Goal: Task Accomplishment & Management: Manage account settings

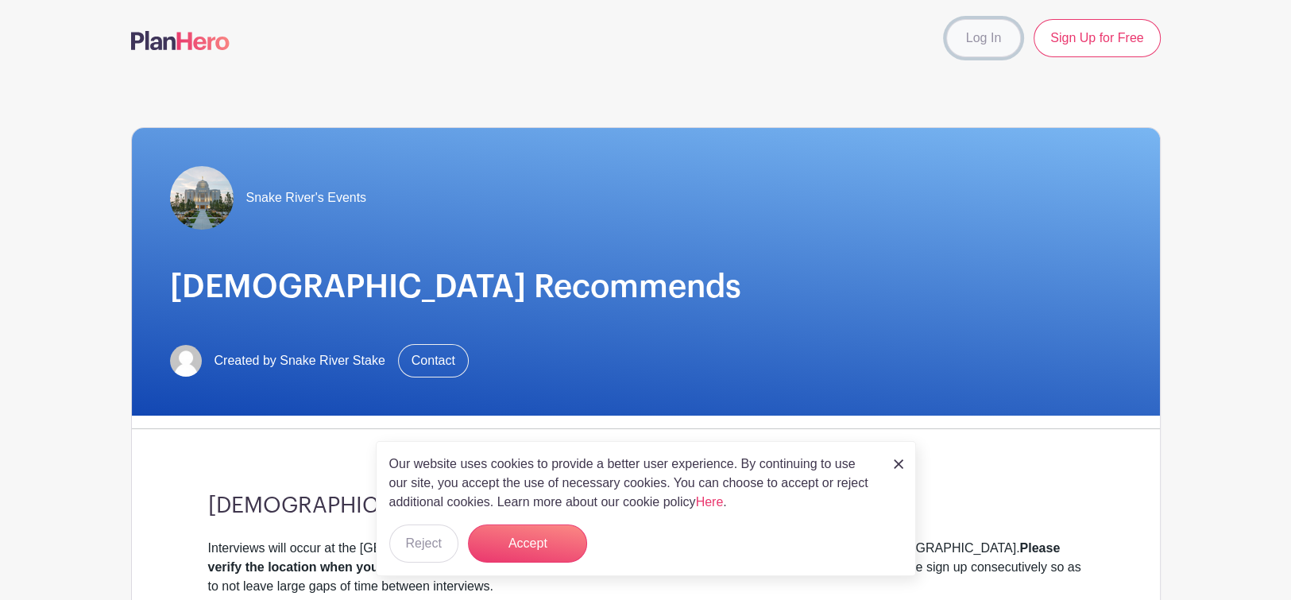
click at [972, 35] on link "Log In" at bounding box center [983, 38] width 75 height 38
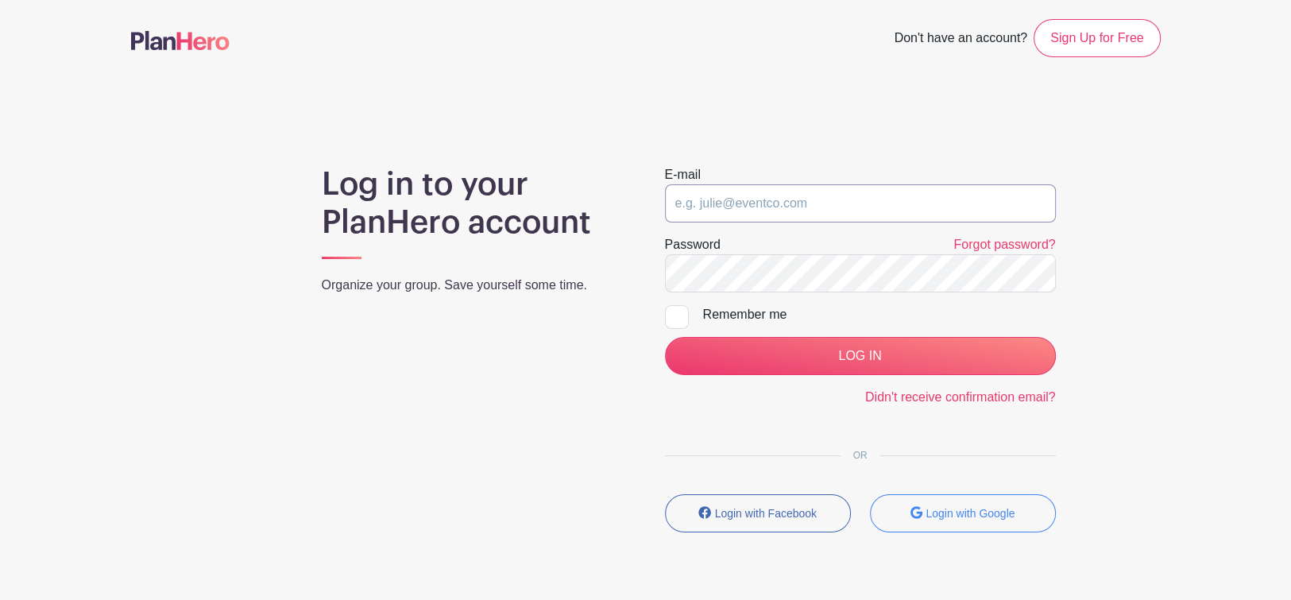
type input "[EMAIL_ADDRESS][DOMAIN_NAME]"
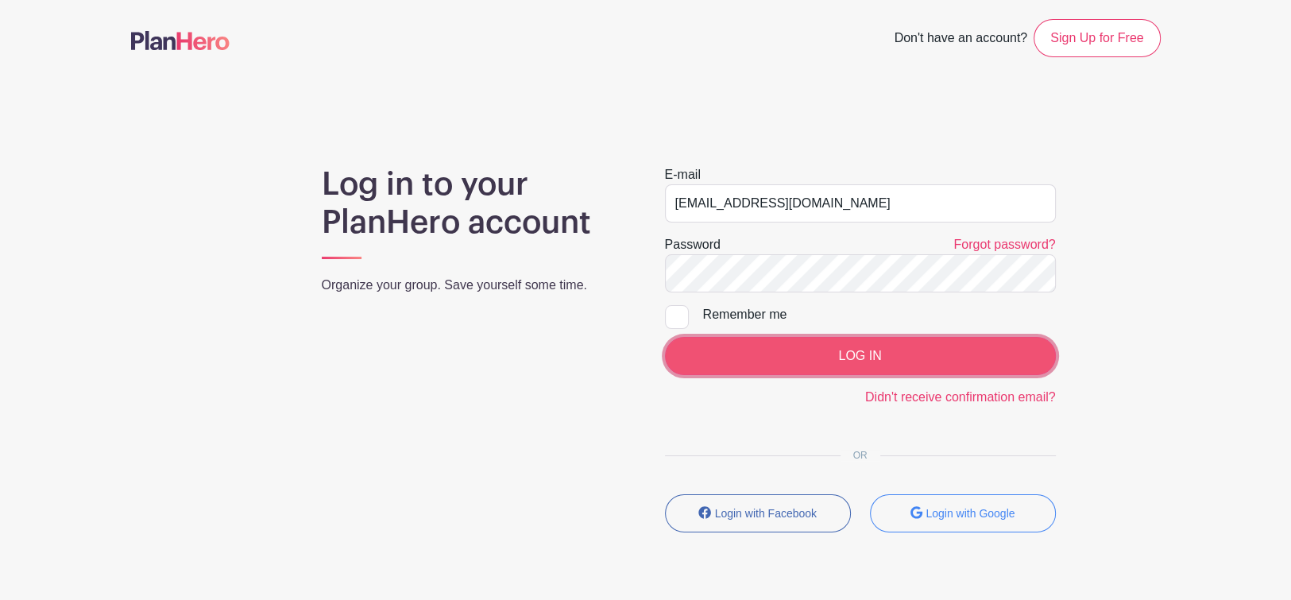
click at [845, 357] on input "LOG IN" at bounding box center [860, 356] width 391 height 38
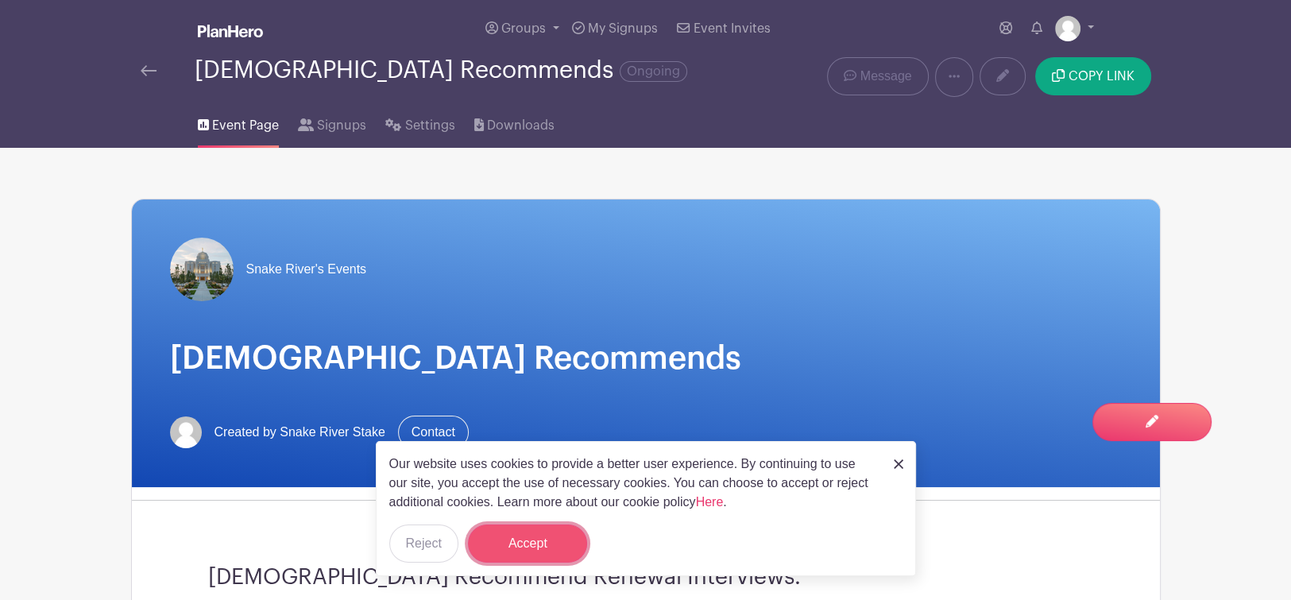
click at [527, 550] on button "Accept" at bounding box center [527, 543] width 119 height 38
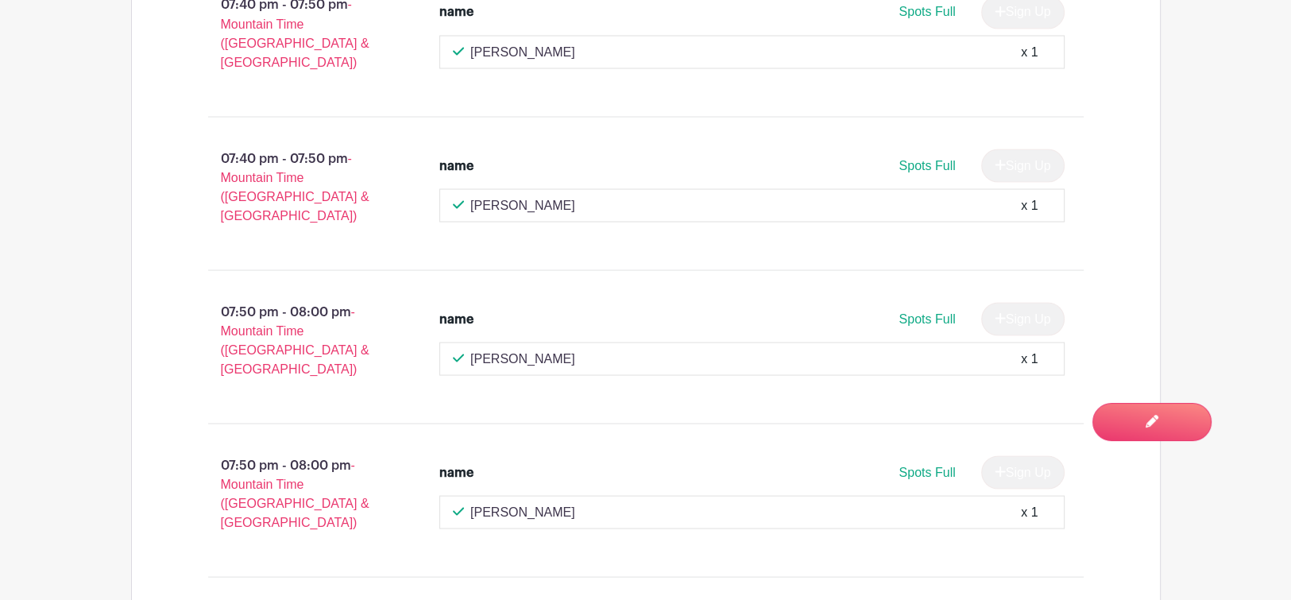
scroll to position [3045, 0]
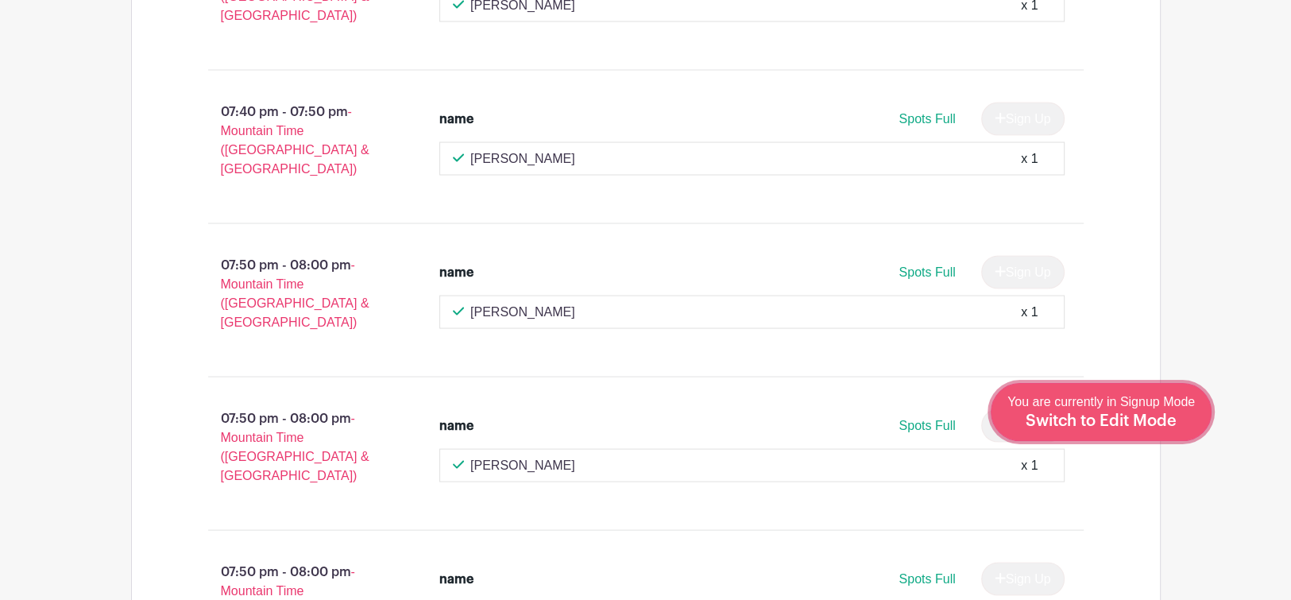
click at [1127, 412] on div "You are currently in Signup Mode Switch to Edit Mode" at bounding box center [1100, 411] width 187 height 39
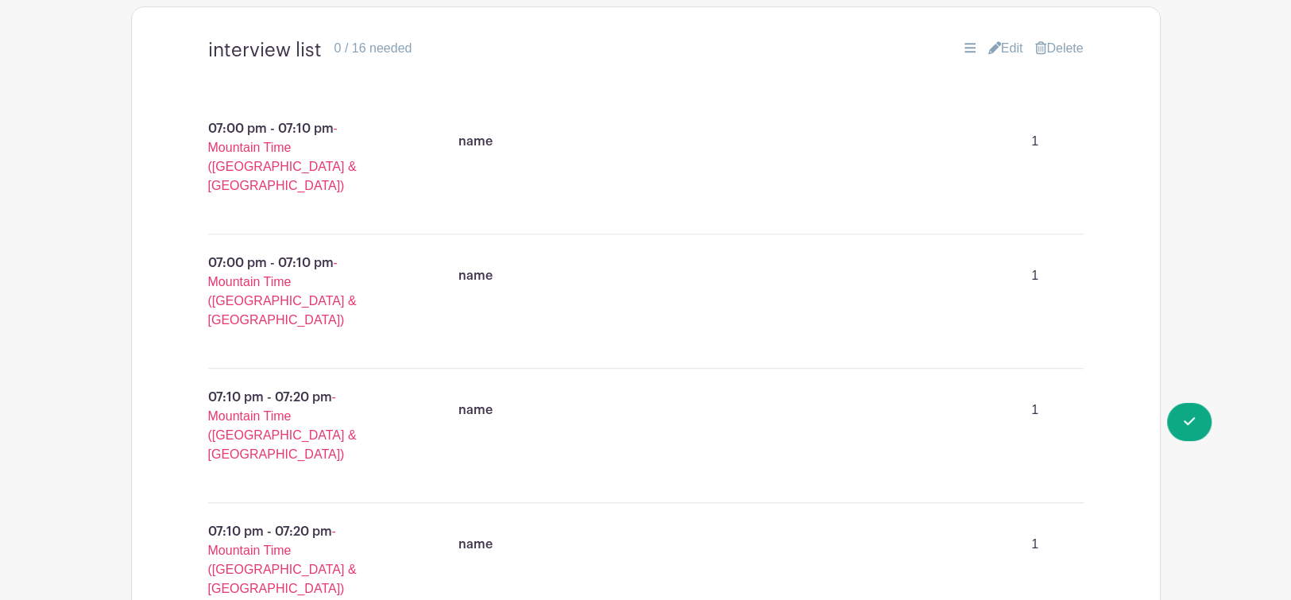
scroll to position [979, 0]
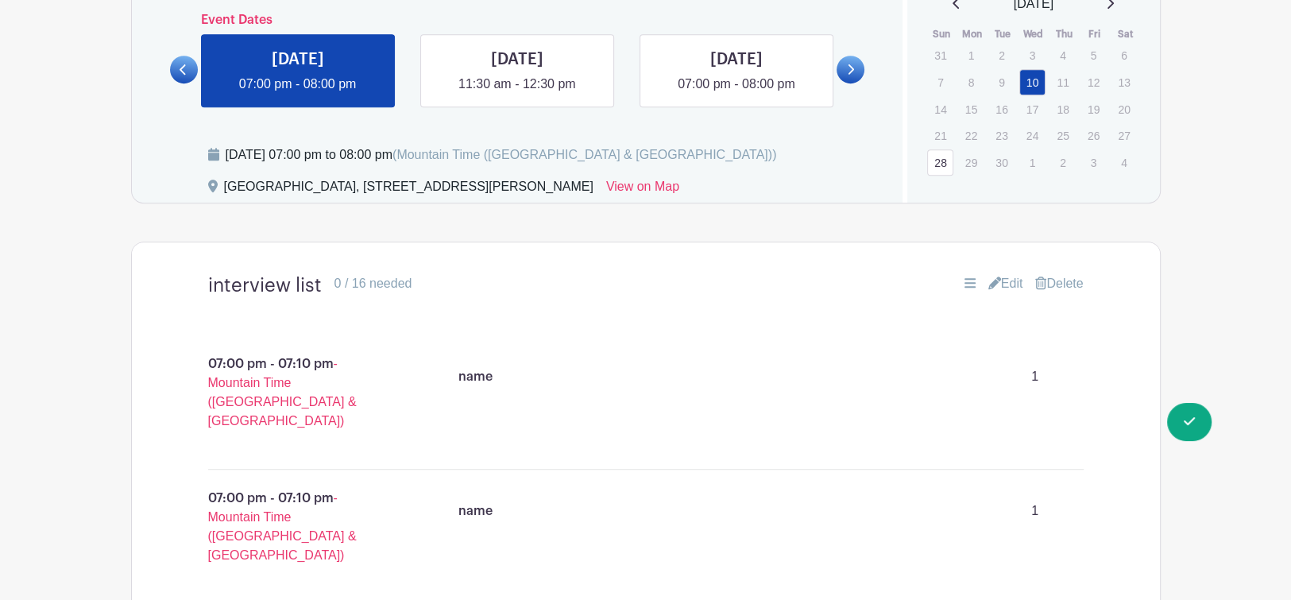
click at [992, 276] on icon at bounding box center [994, 282] width 13 height 13
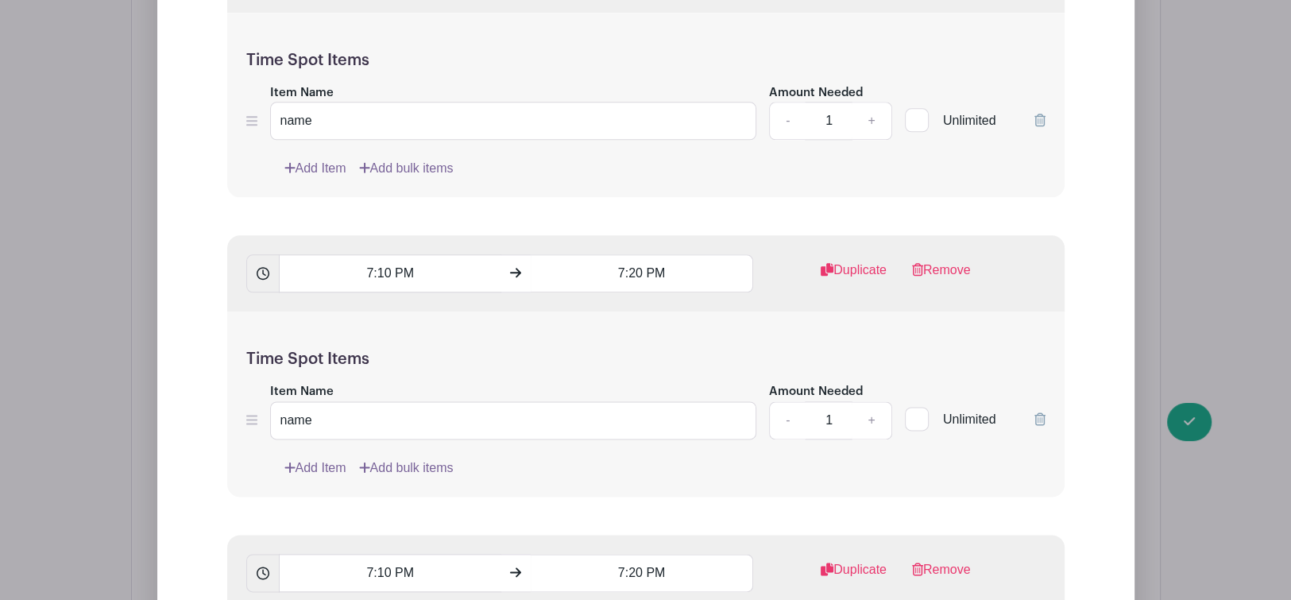
scroll to position [1979, 0]
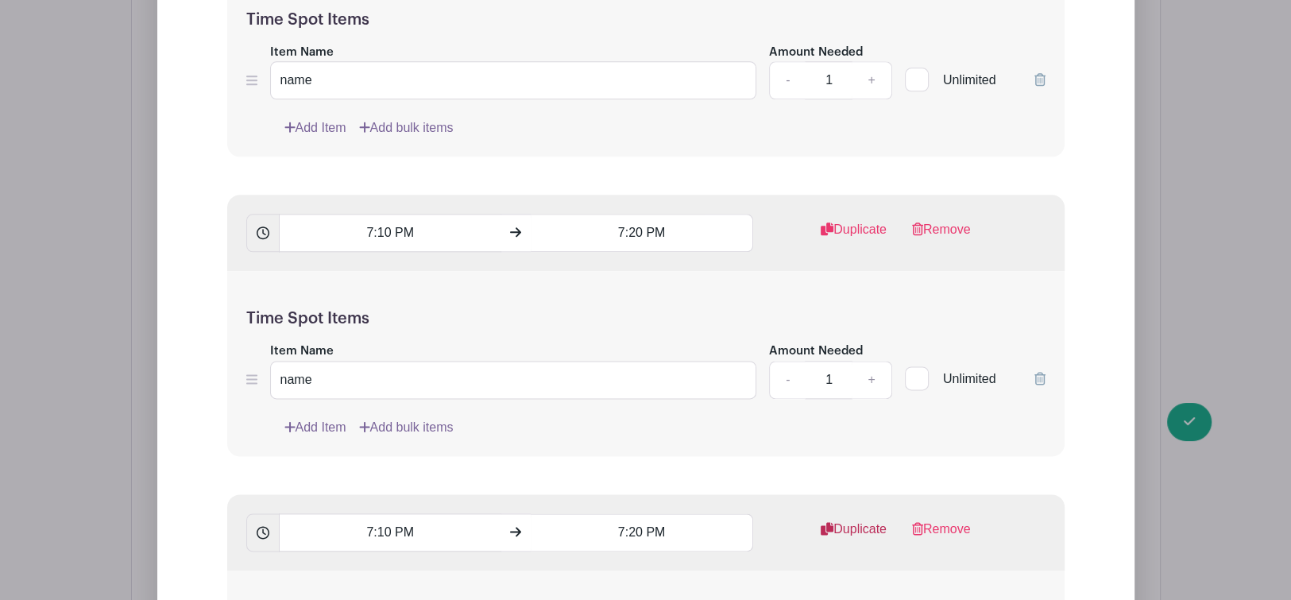
click at [856, 520] on link "Duplicate" at bounding box center [854, 536] width 66 height 32
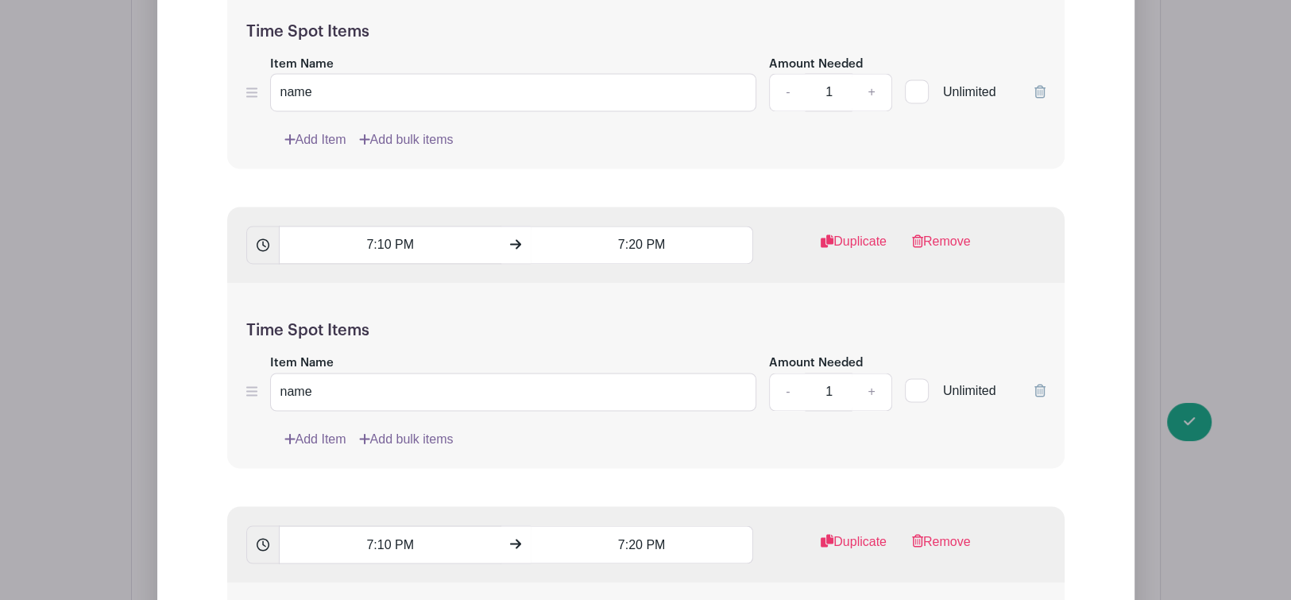
scroll to position [2568, 0]
click at [953, 529] on link "Remove" at bounding box center [941, 545] width 59 height 32
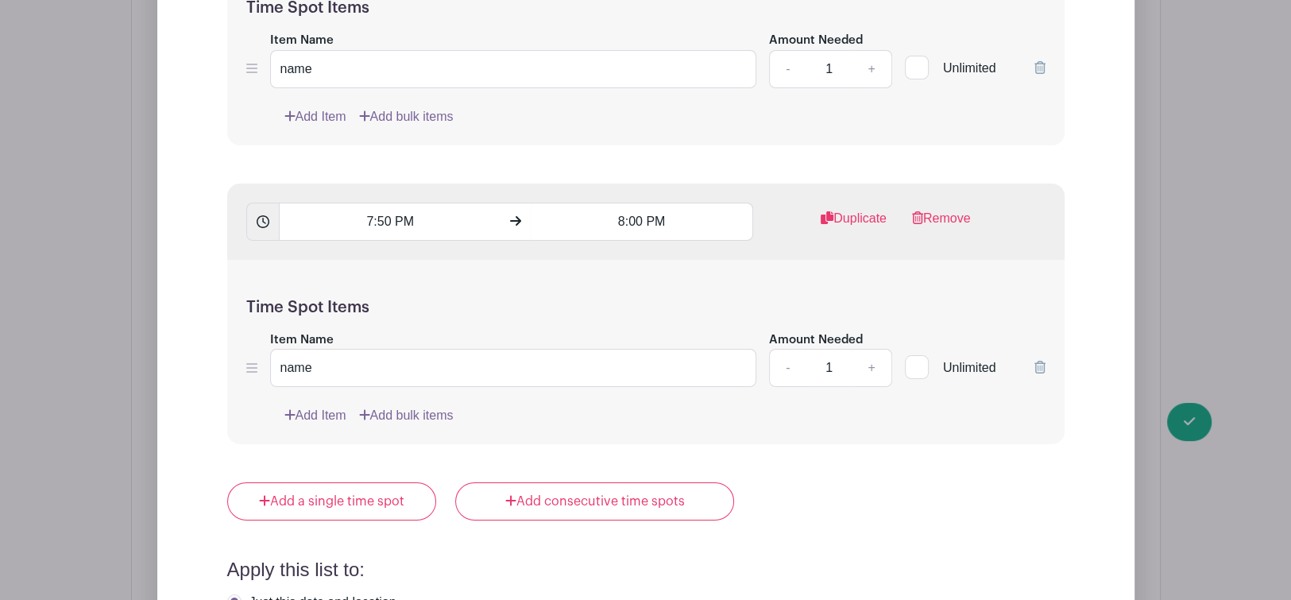
scroll to position [5687, 0]
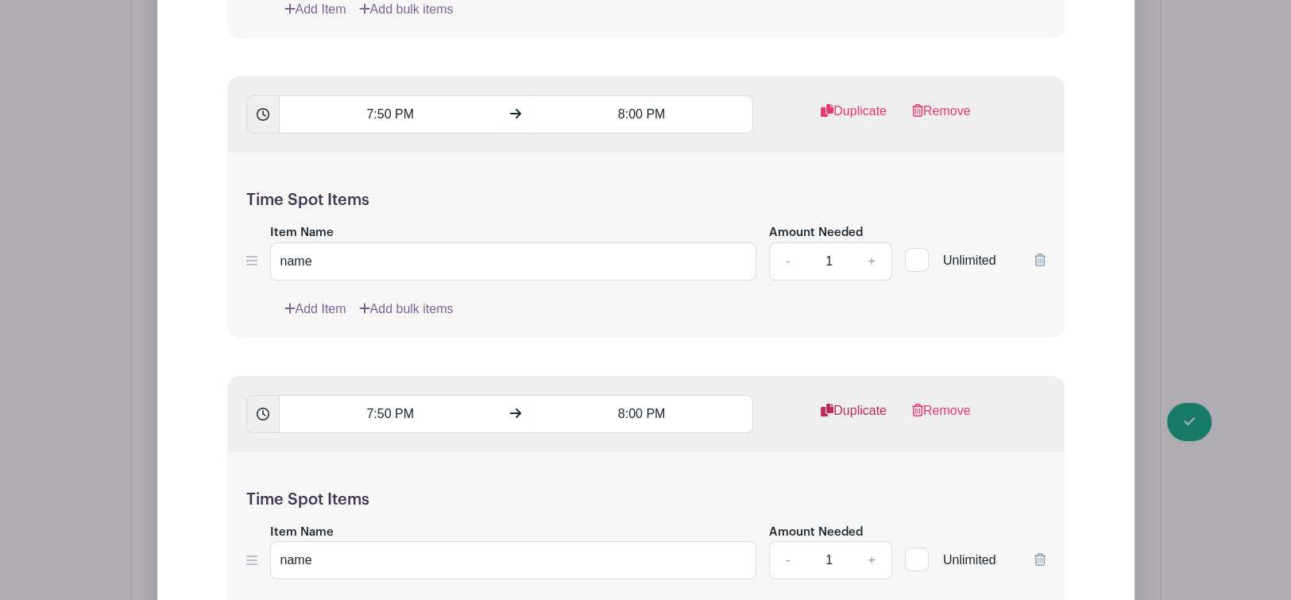
click at [860, 401] on link "Duplicate" at bounding box center [854, 417] width 66 height 32
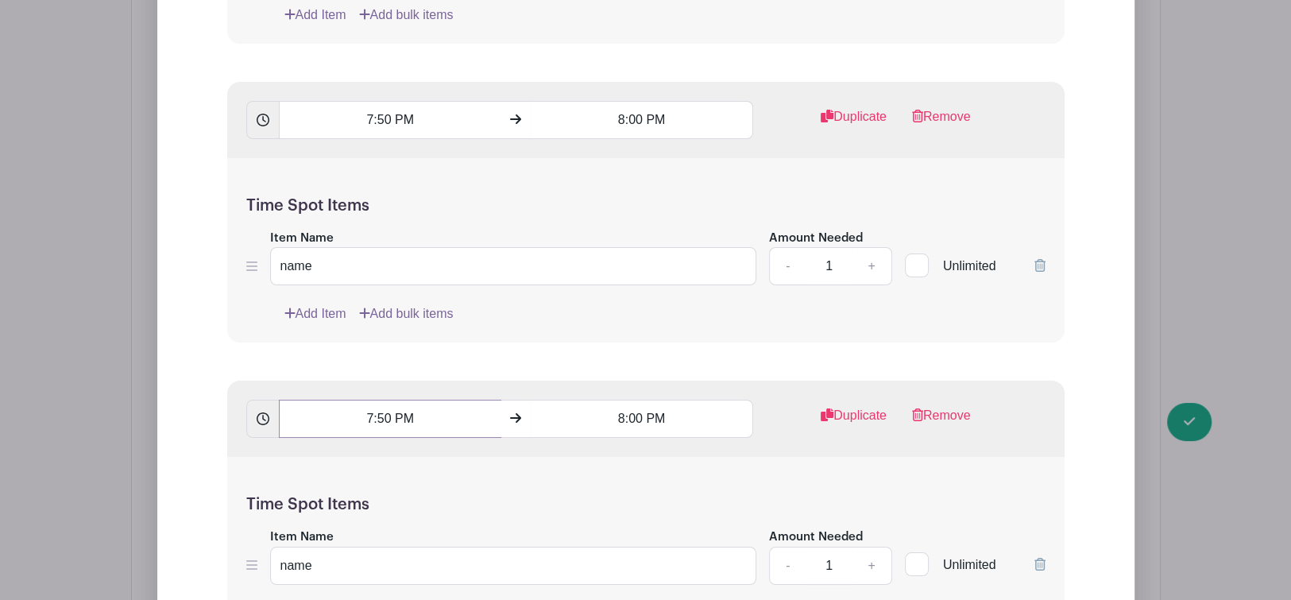
click at [379, 400] on input "7:50 PM" at bounding box center [390, 419] width 222 height 38
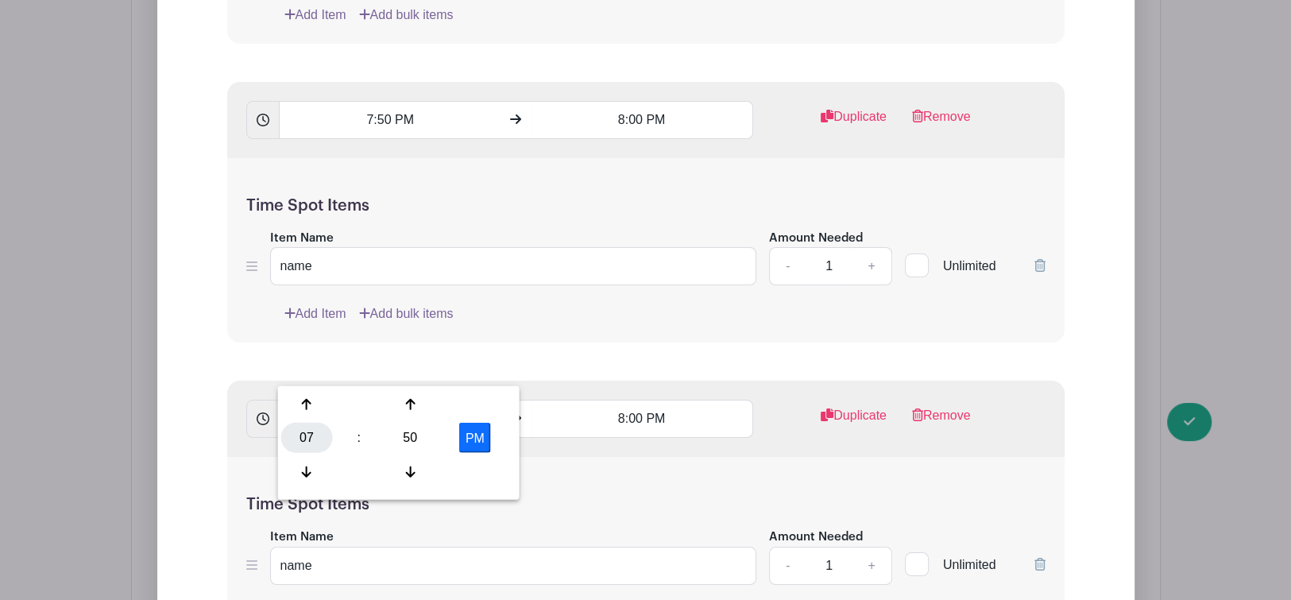
click at [307, 427] on div "07" at bounding box center [307, 438] width 52 height 30
click at [305, 475] on div "08" at bounding box center [307, 471] width 53 height 30
click at [411, 437] on div "50" at bounding box center [411, 438] width 52 height 30
click at [303, 403] on div "00" at bounding box center [307, 404] width 53 height 30
type input "8:00 PM"
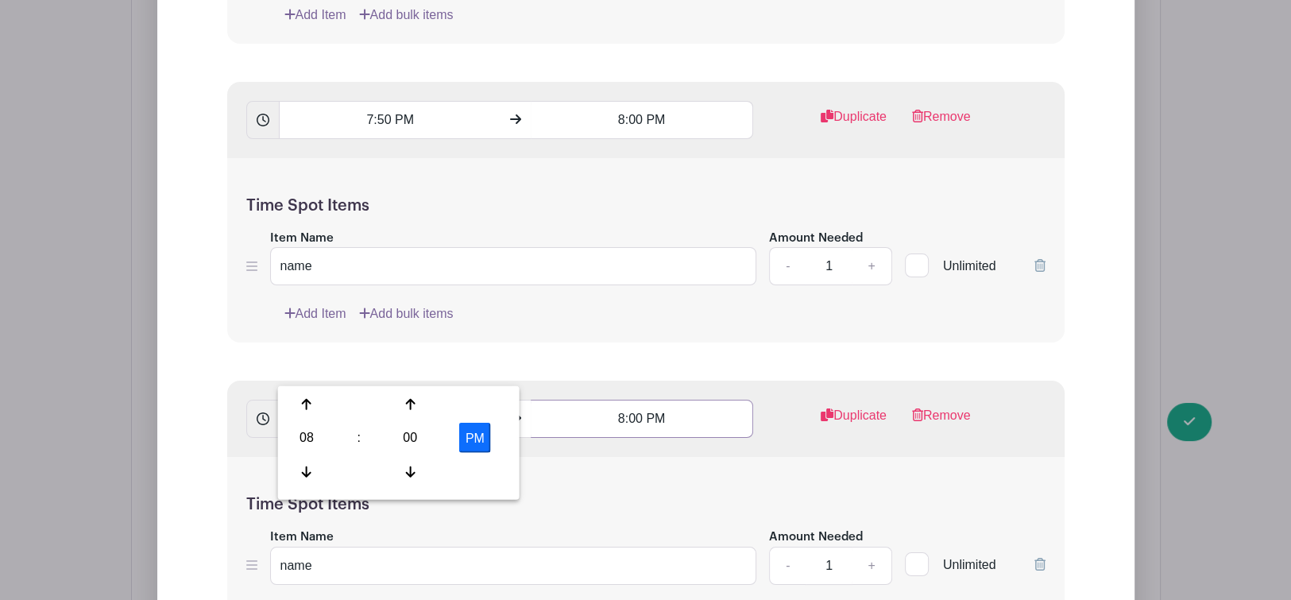
click at [631, 400] on input "8:00 PM" at bounding box center [642, 419] width 222 height 38
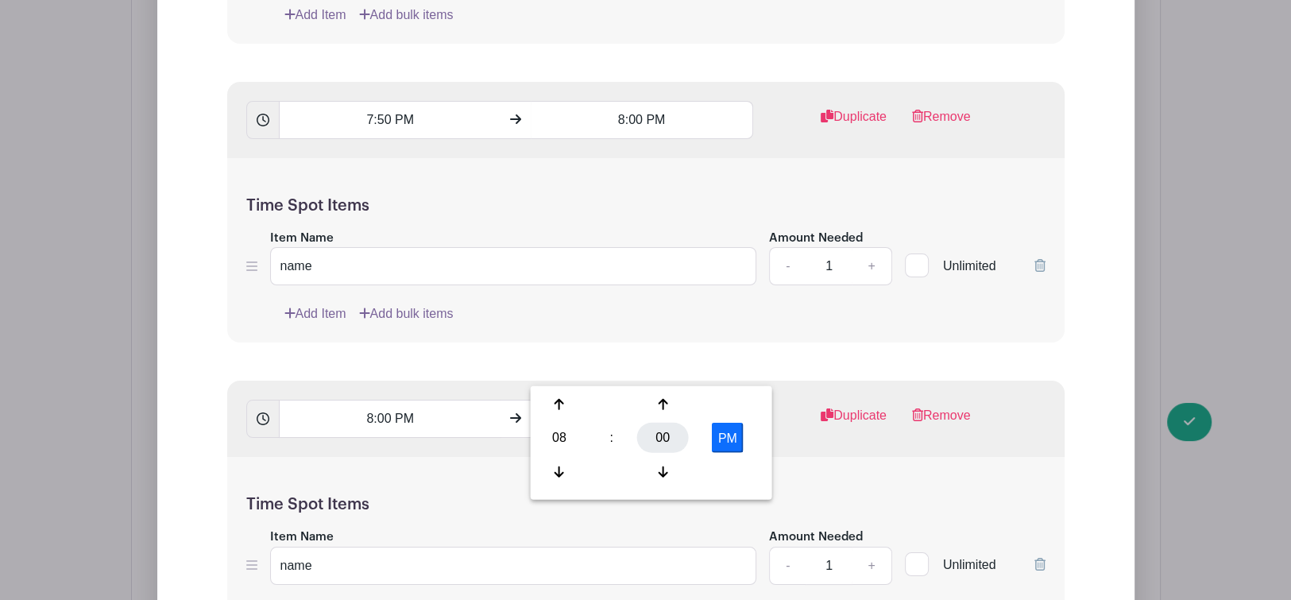
click at [659, 429] on div "00" at bounding box center [663, 438] width 52 height 30
click at [677, 400] on div "10" at bounding box center [677, 404] width 53 height 30
type input "8:10 PM"
click at [839, 457] on div "Time Spot Items Item Name name Amount Needed - 1 + Unlimited Add Item Add bulk …" at bounding box center [645, 549] width 837 height 185
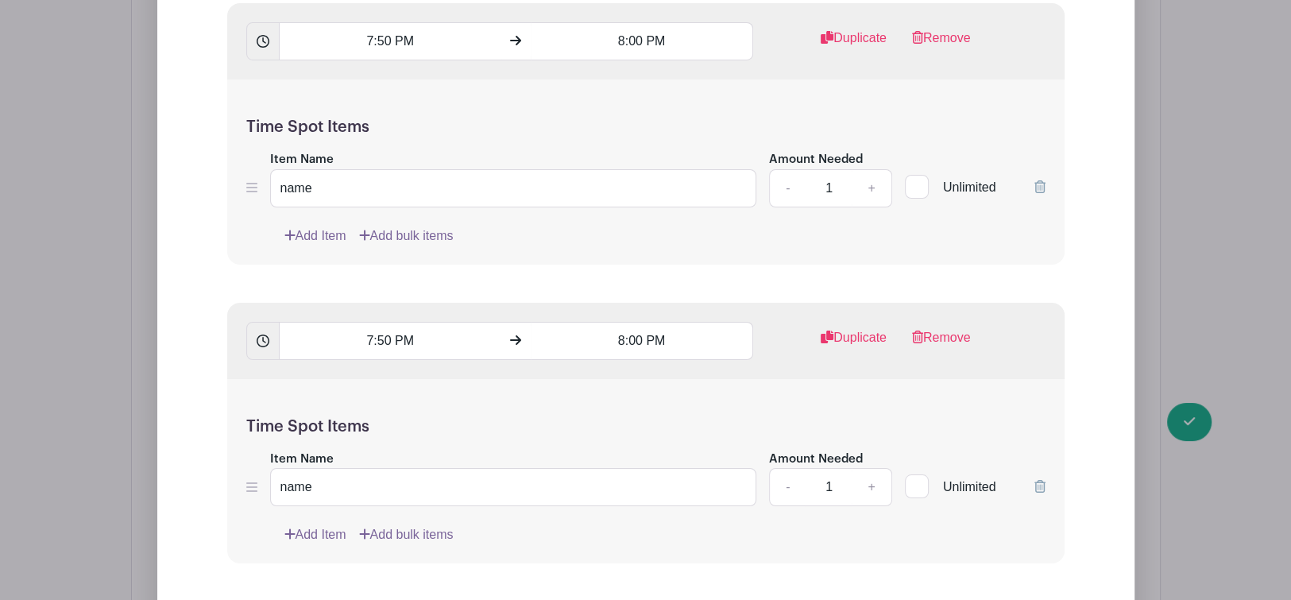
scroll to position [5745, 0]
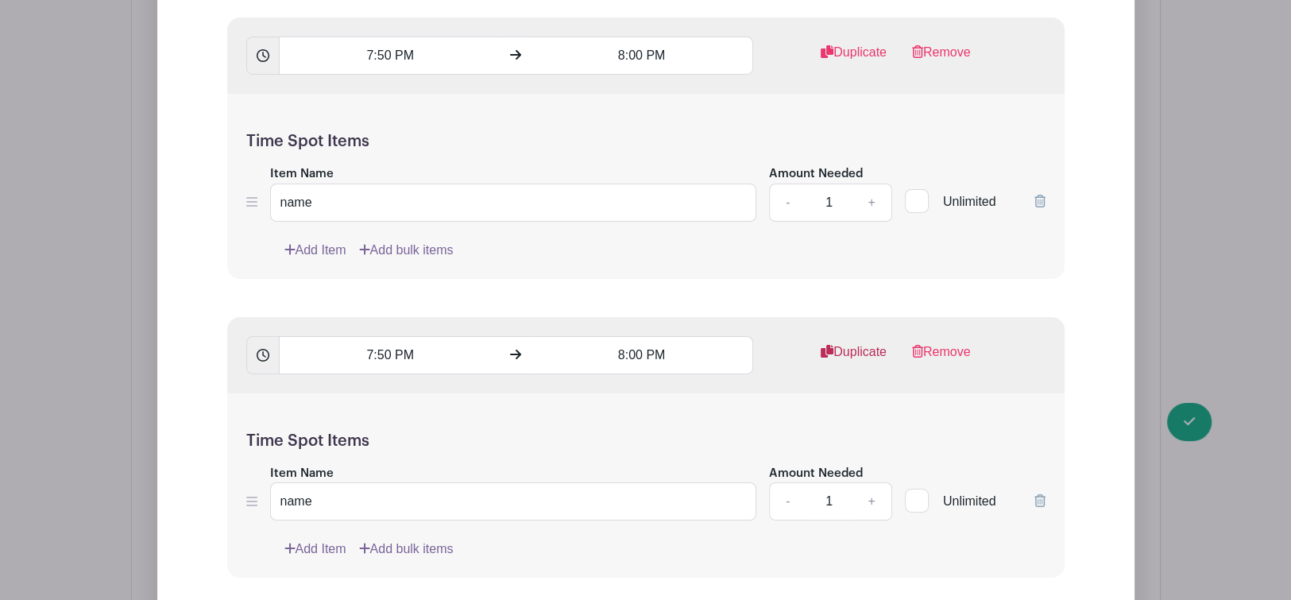
click at [859, 342] on link "Duplicate" at bounding box center [854, 358] width 66 height 32
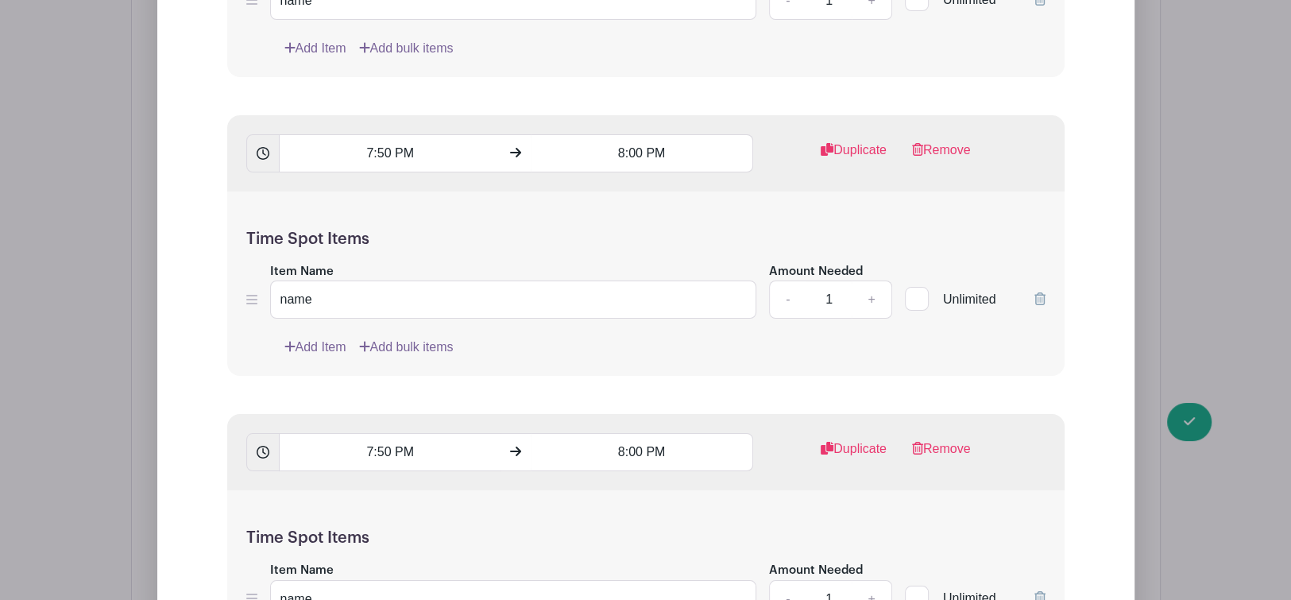
scroll to position [6157, 0]
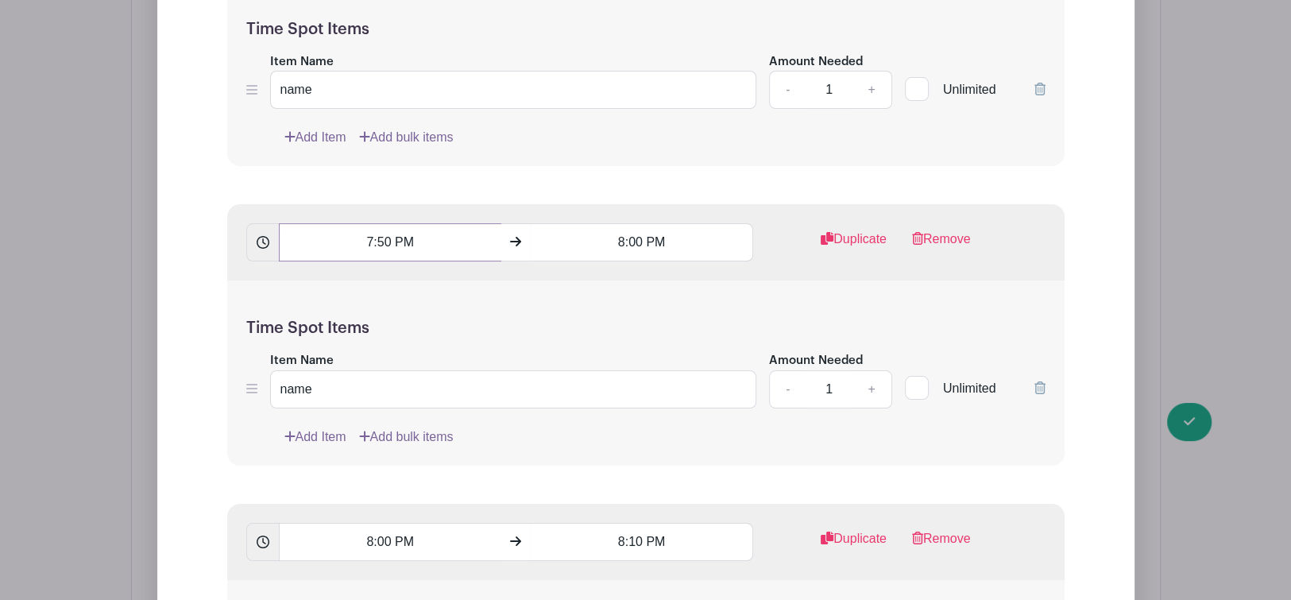
click at [379, 223] on input "7:50 PM" at bounding box center [390, 242] width 222 height 38
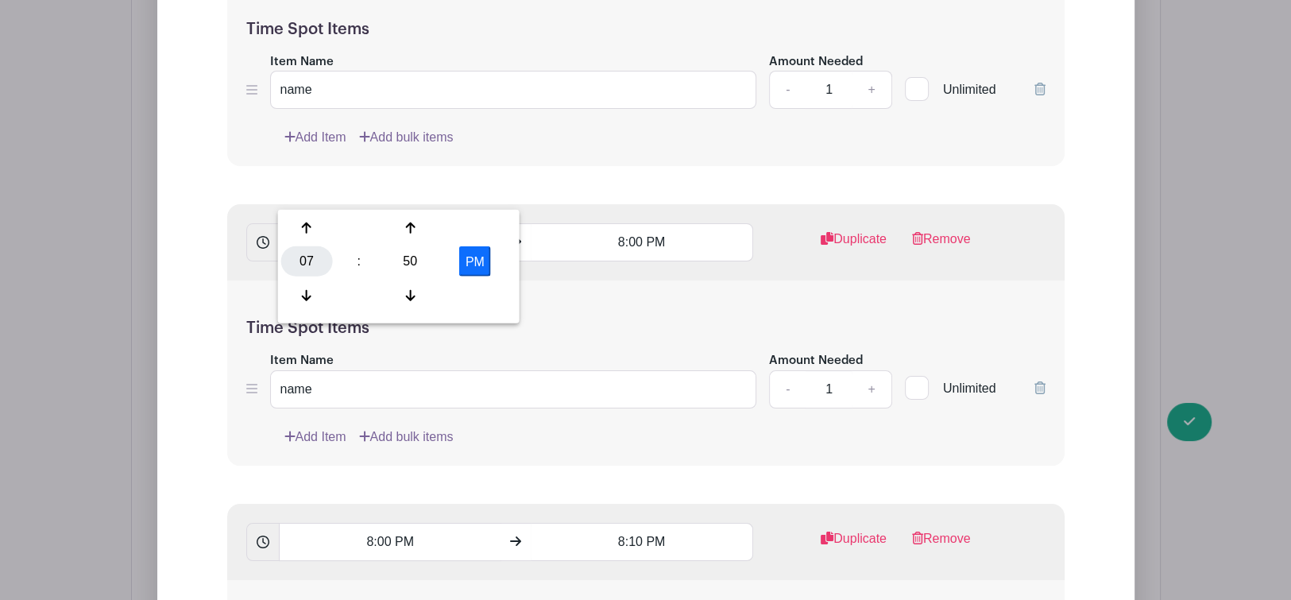
click at [305, 257] on div "07" at bounding box center [307, 261] width 52 height 30
click at [307, 296] on div "08" at bounding box center [307, 295] width 53 height 30
click at [411, 257] on div "50" at bounding box center [411, 261] width 52 height 30
click at [430, 221] on div "10" at bounding box center [425, 228] width 53 height 30
type input "8:10 PM"
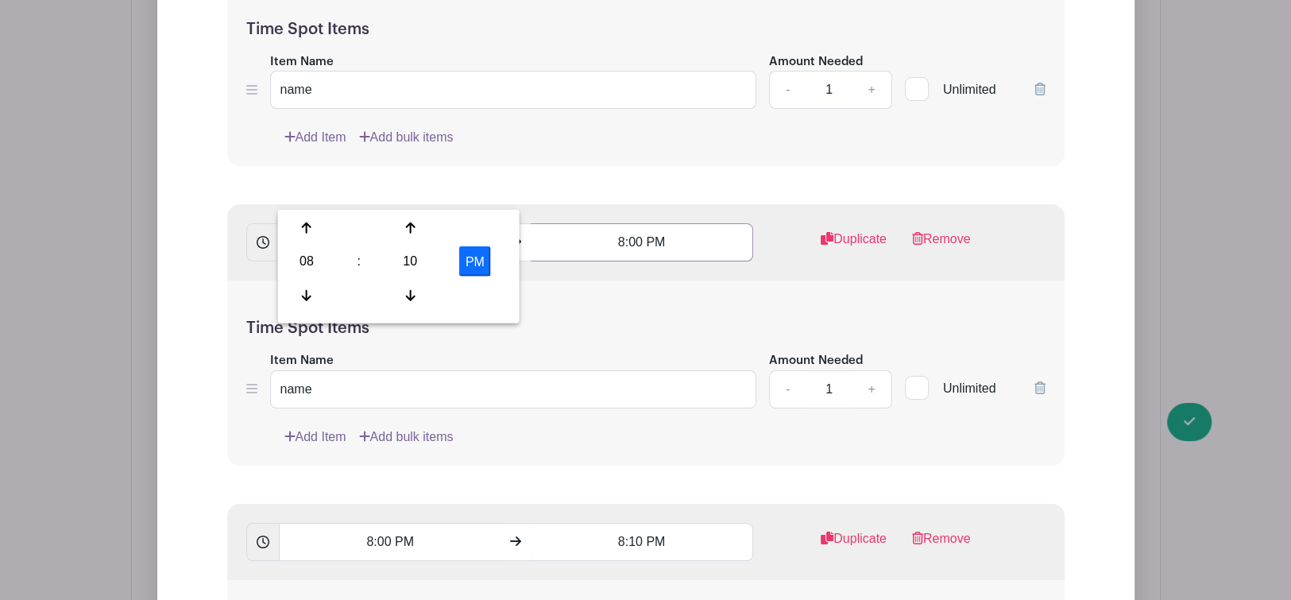
click at [630, 223] on input "8:00 PM" at bounding box center [642, 242] width 222 height 38
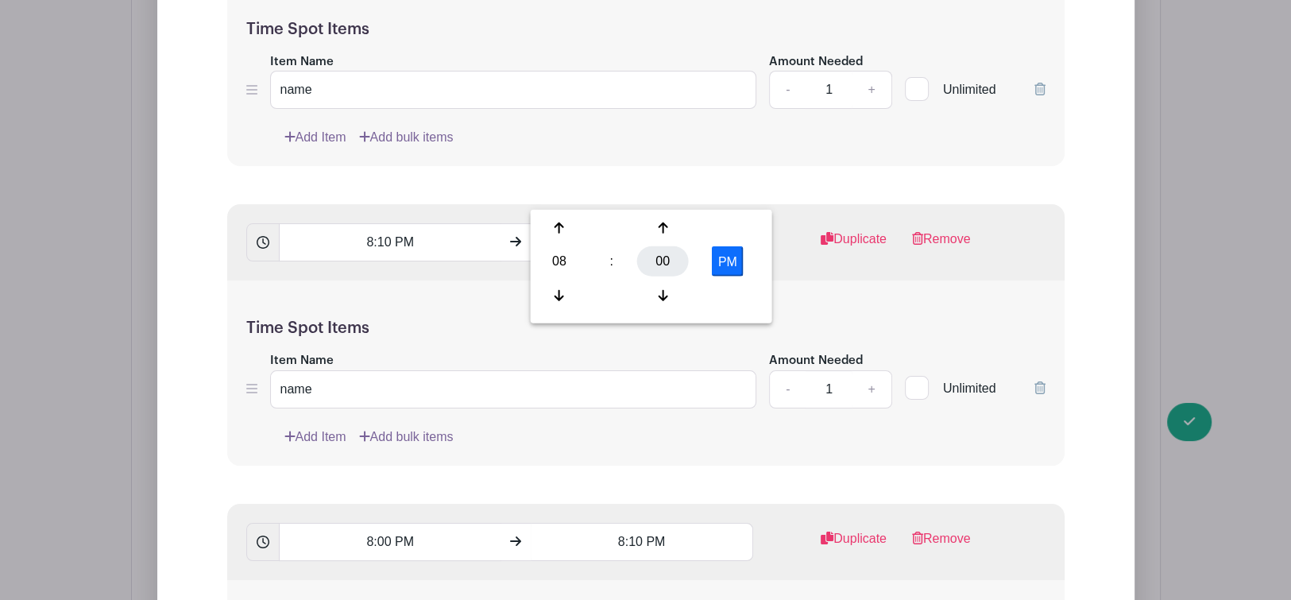
click at [657, 254] on div "00" at bounding box center [663, 261] width 52 height 30
click at [547, 260] on div "20" at bounding box center [560, 261] width 53 height 30
type input "8:20 PM"
click at [875, 280] on div "Time Spot Items Item Name name Amount Needed - 1 + Unlimited Add Item Add bulk …" at bounding box center [645, 372] width 837 height 185
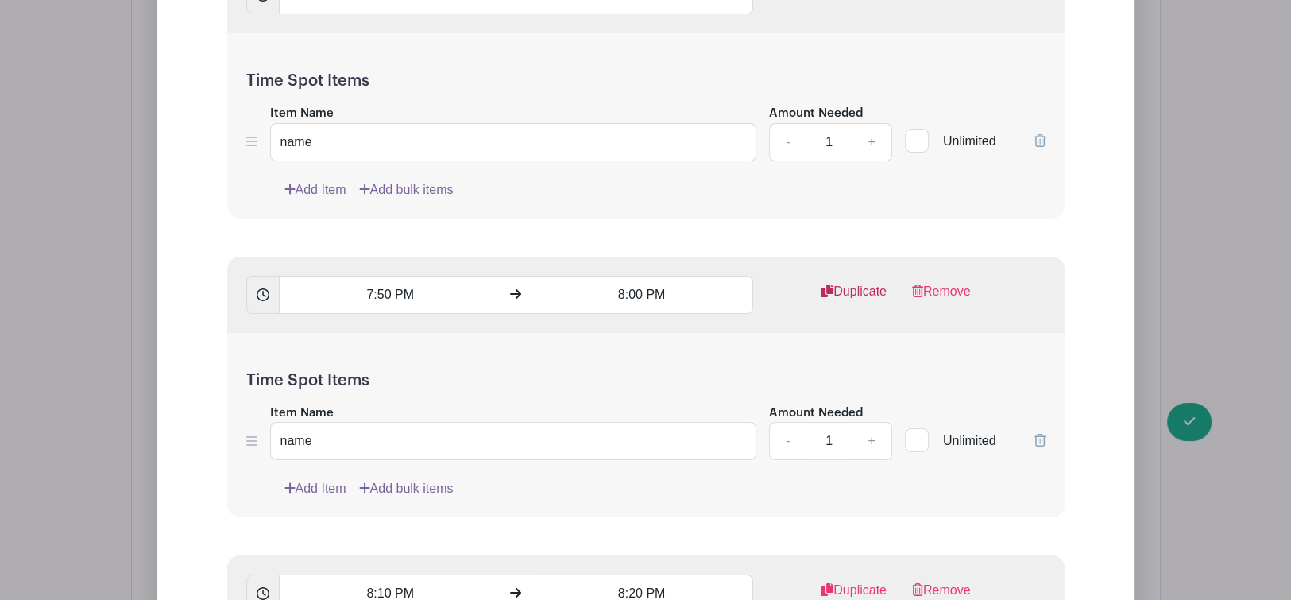
scroll to position [5803, 0]
click at [850, 284] on link "Duplicate" at bounding box center [854, 300] width 66 height 32
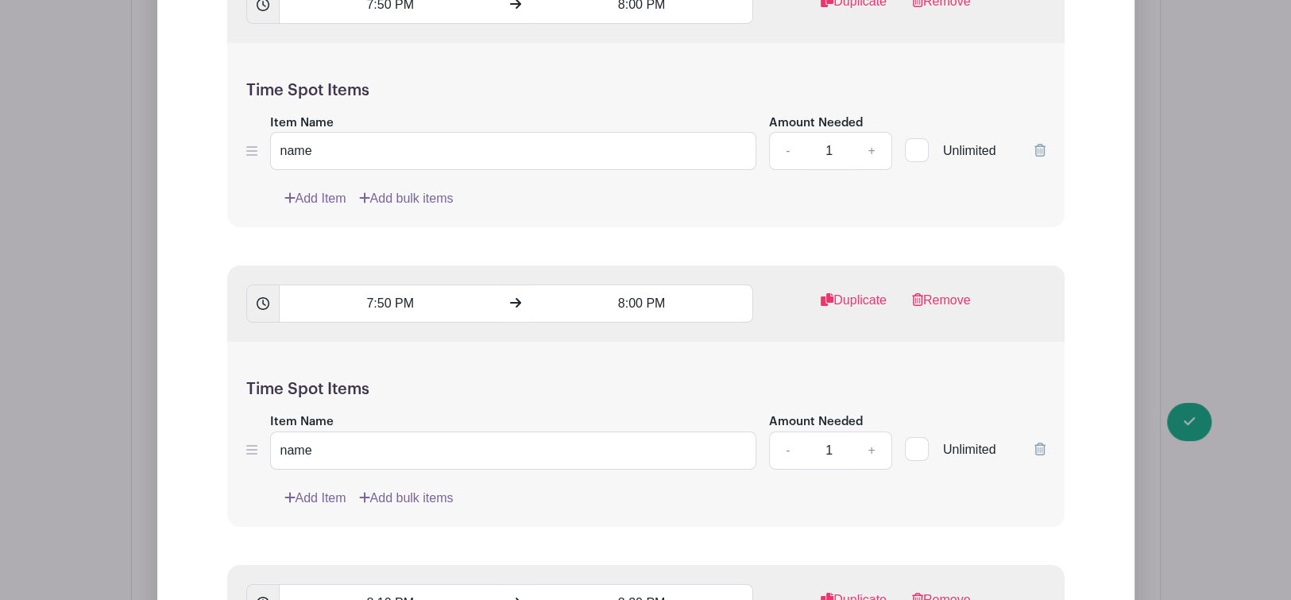
scroll to position [6098, 0]
click at [384, 282] on input "7:50 PM" at bounding box center [390, 301] width 222 height 38
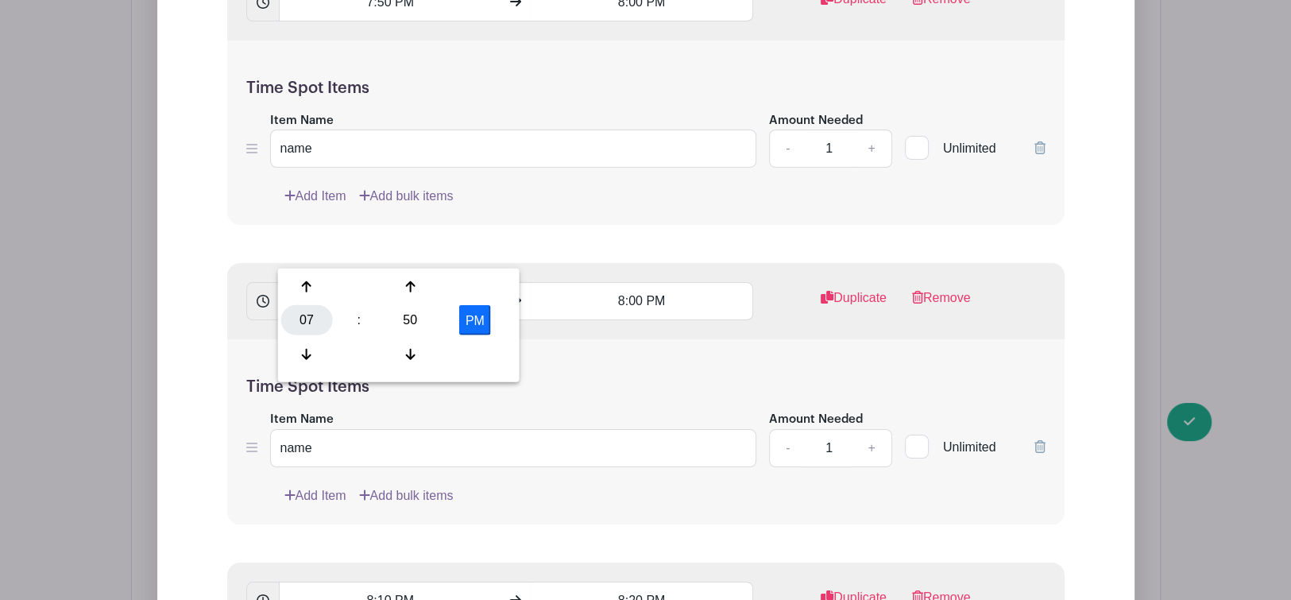
click at [307, 315] on div "07" at bounding box center [307, 320] width 52 height 30
click at [304, 354] on div "08" at bounding box center [307, 353] width 53 height 30
click at [423, 316] on div "50" at bounding box center [411, 320] width 52 height 30
click at [305, 321] on div "20" at bounding box center [307, 320] width 53 height 30
type input "8:20 PM"
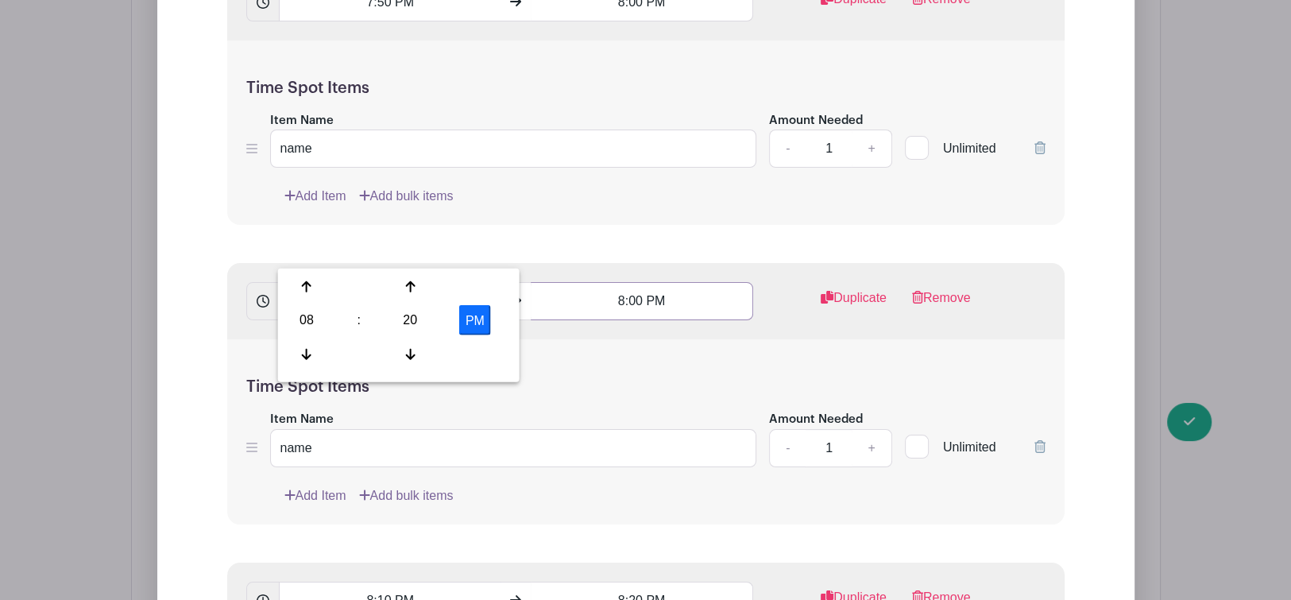
click at [631, 282] on input "8:00 PM" at bounding box center [642, 301] width 222 height 38
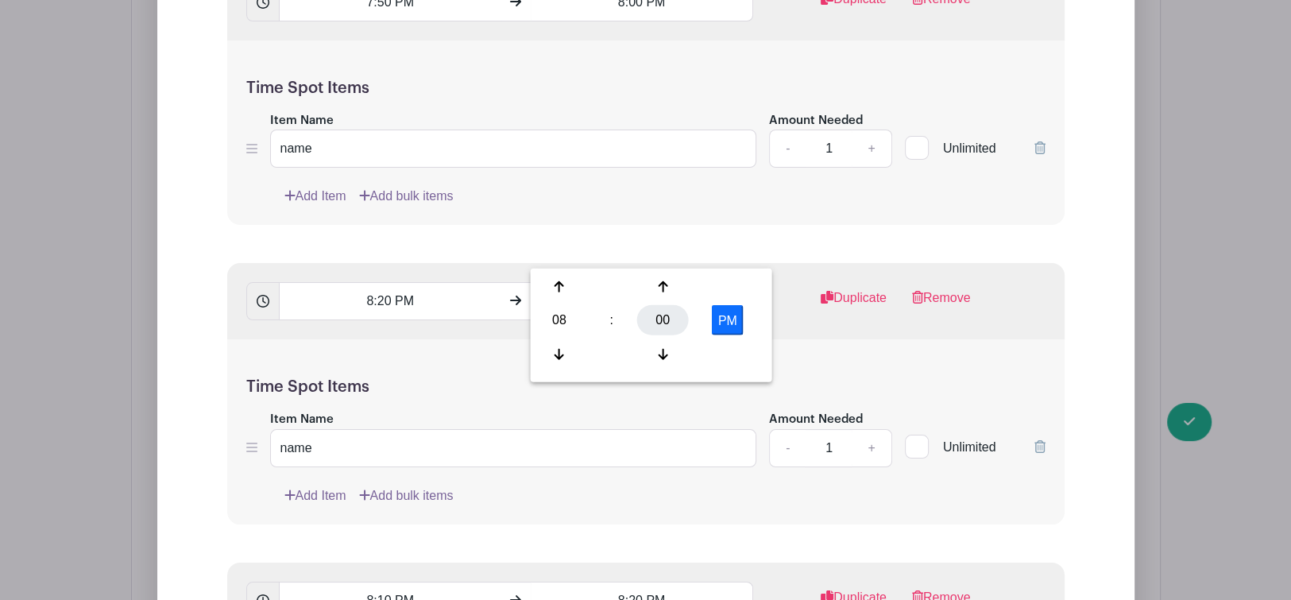
click at [653, 319] on div "00" at bounding box center [663, 320] width 52 height 30
click at [668, 319] on div "30" at bounding box center [677, 320] width 53 height 30
type input "8:30 PM"
click at [903, 339] on div "Time Spot Items Item Name name Amount Needed - 1 + Unlimited Add Item Add bulk …" at bounding box center [645, 431] width 837 height 185
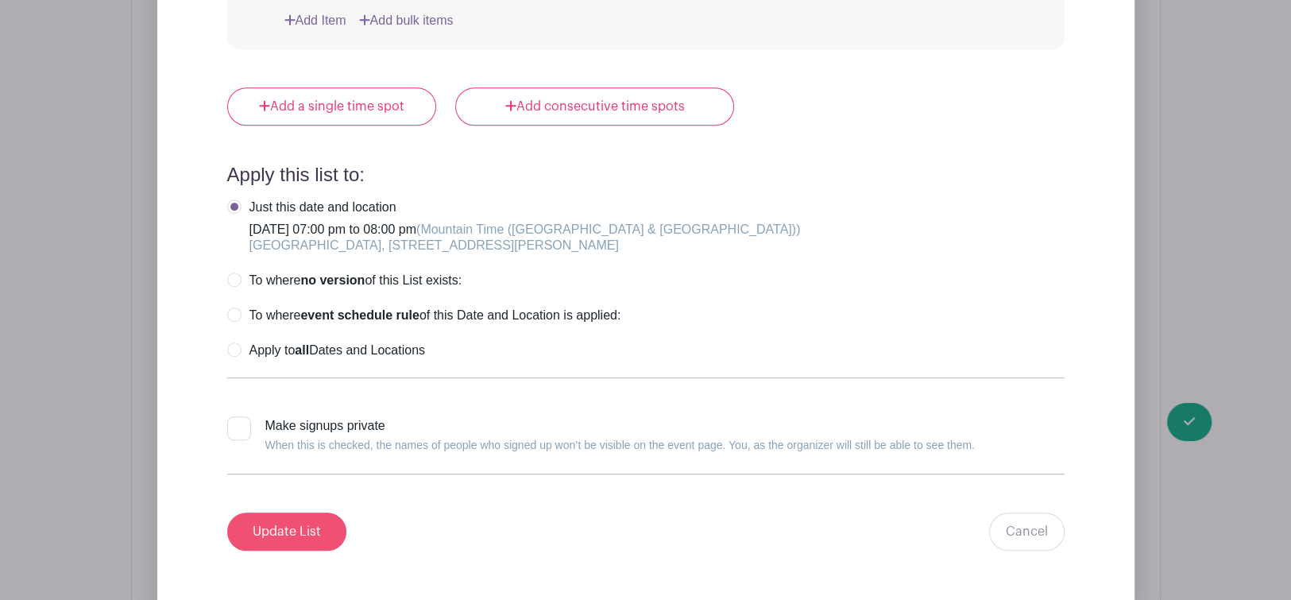
scroll to position [7098, 0]
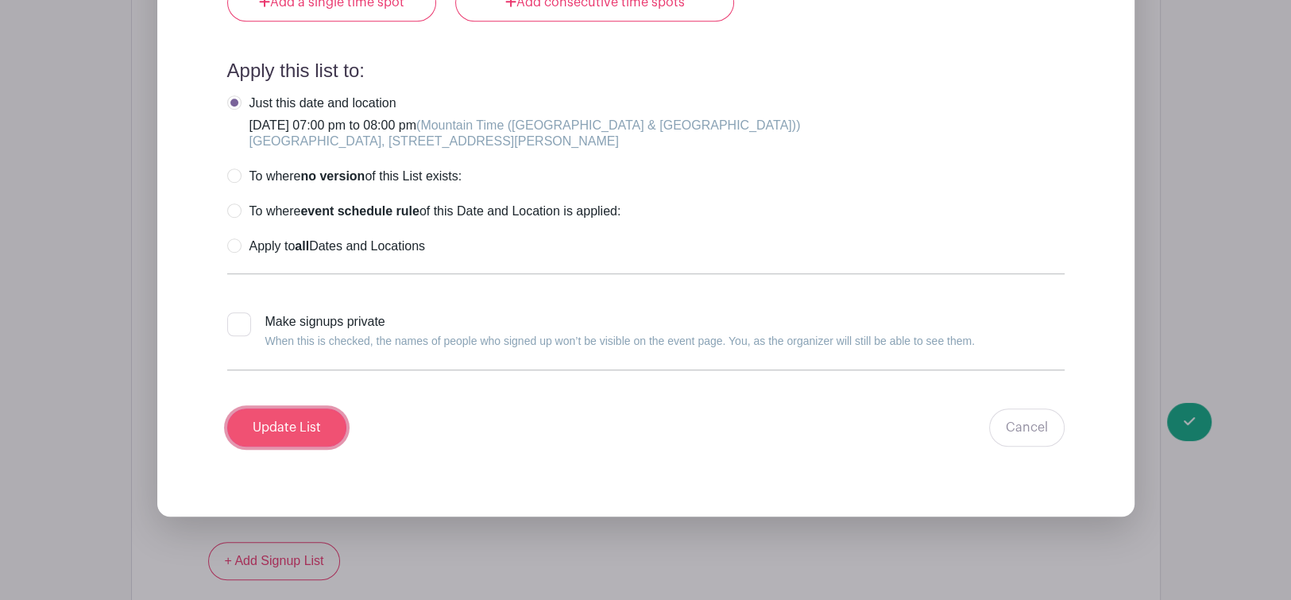
click at [272, 408] on input "Update List" at bounding box center [286, 427] width 119 height 38
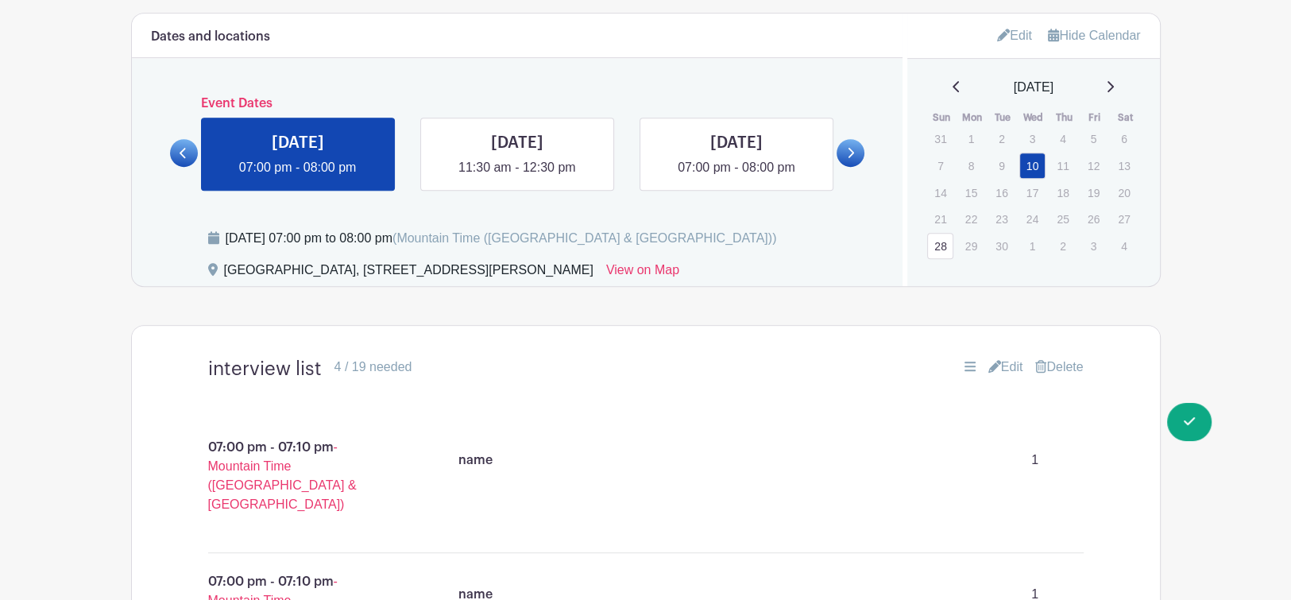
scroll to position [895, 0]
click at [1002, 358] on link "Edit" at bounding box center [1005, 367] width 35 height 19
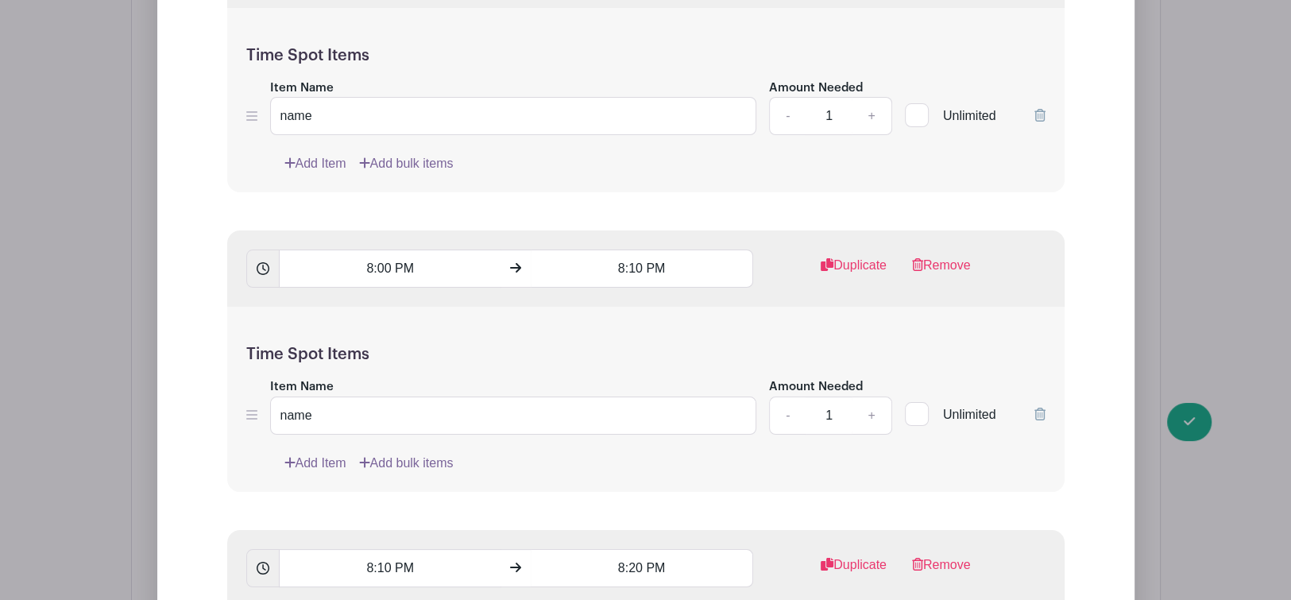
scroll to position [6191, 0]
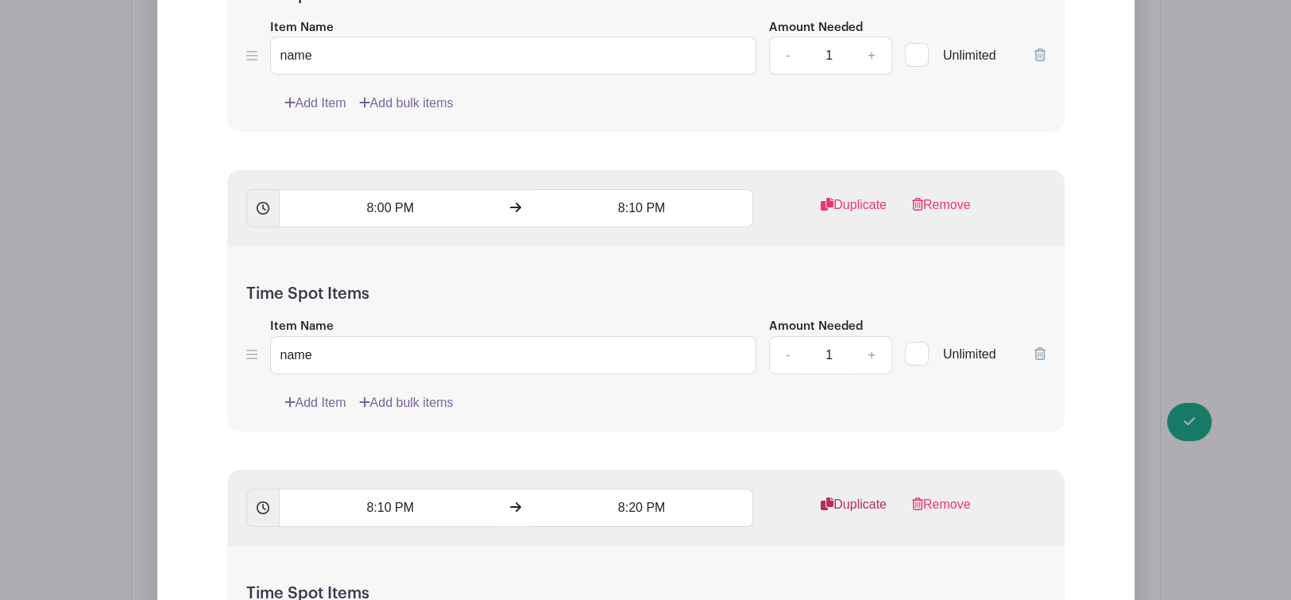
click at [852, 495] on link "Duplicate" at bounding box center [854, 511] width 66 height 32
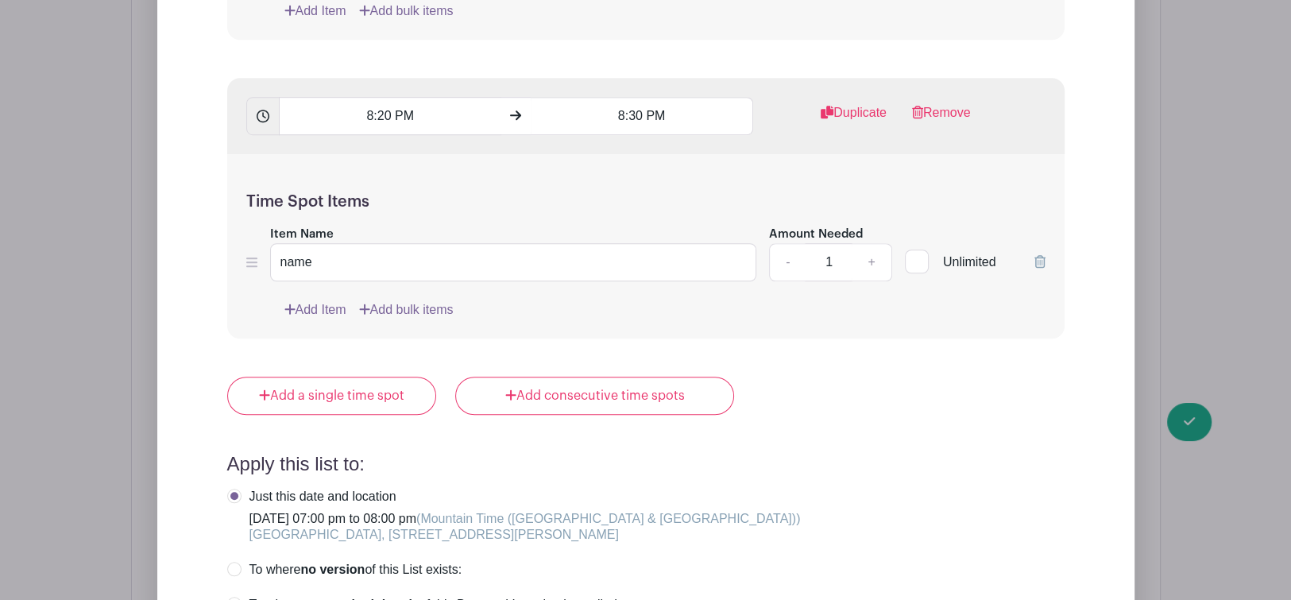
scroll to position [7191, 0]
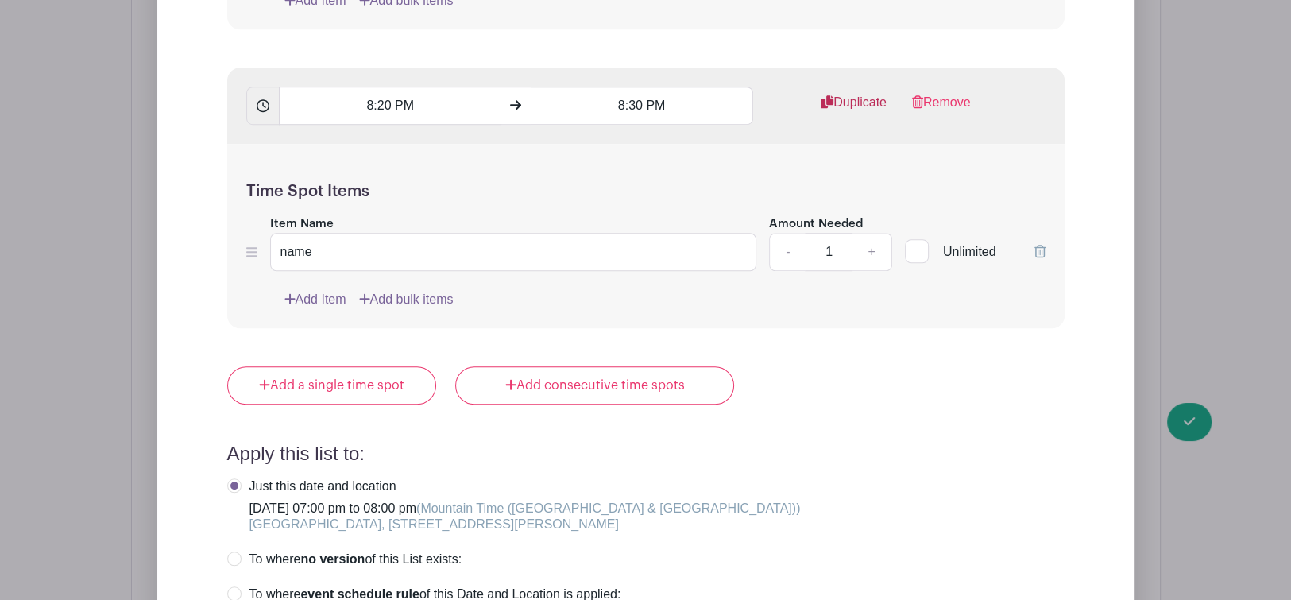
click at [848, 93] on link "Duplicate" at bounding box center [854, 109] width 66 height 32
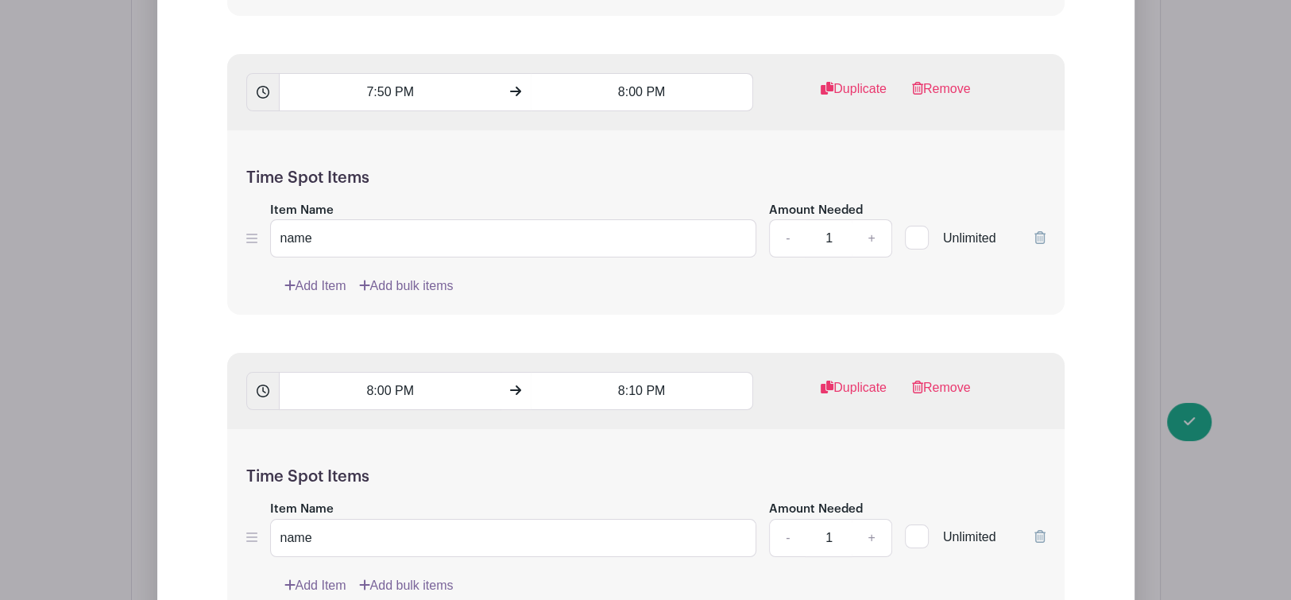
scroll to position [6014, 0]
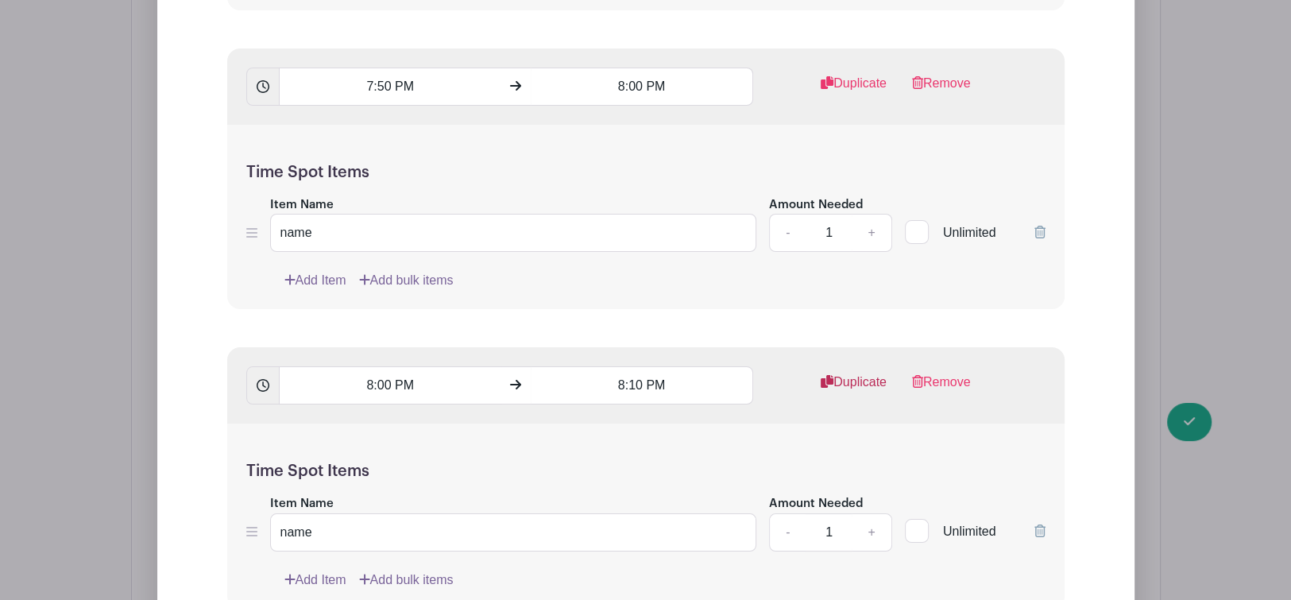
click at [857, 373] on link "Duplicate" at bounding box center [854, 389] width 66 height 32
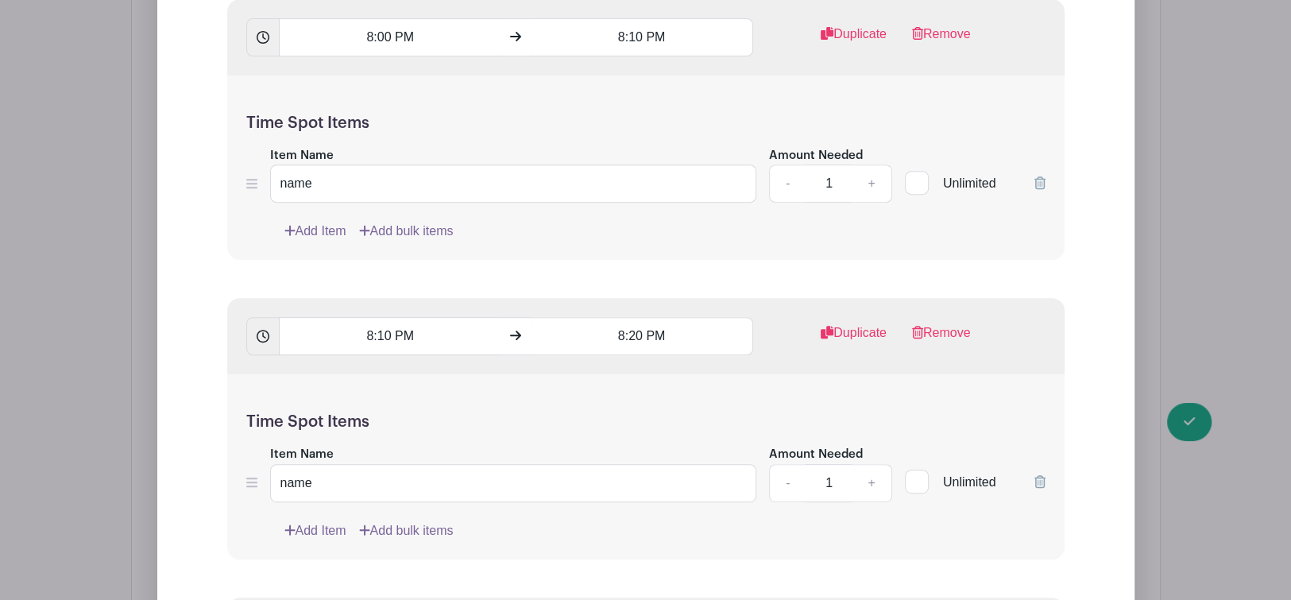
scroll to position [6425, 0]
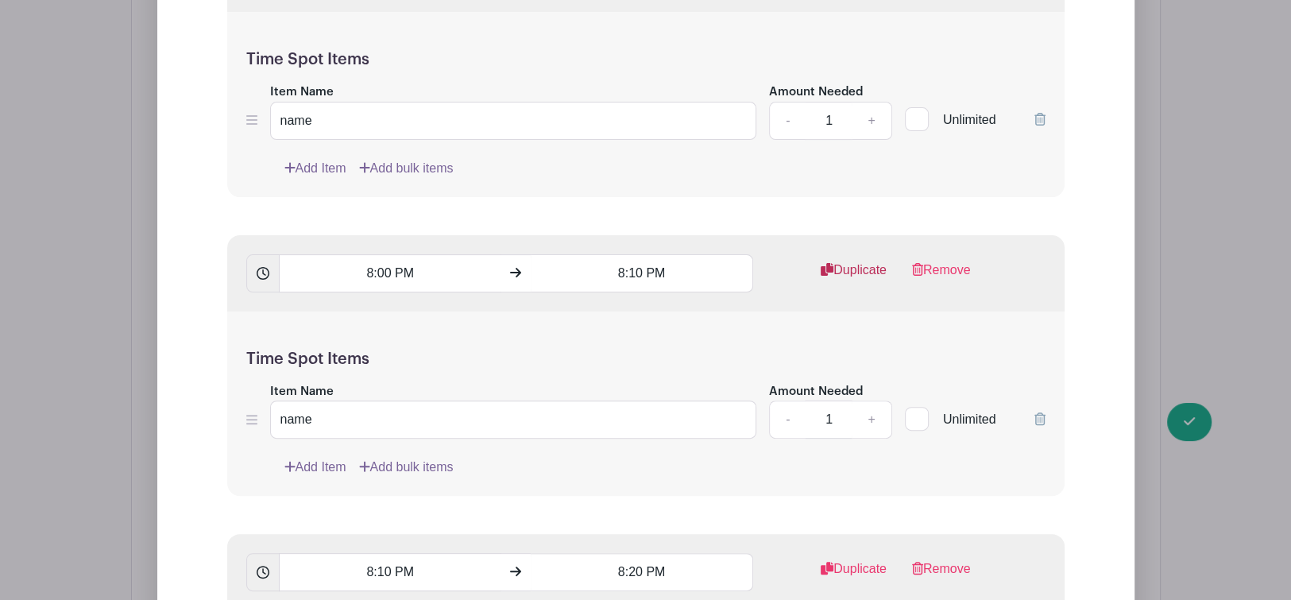
click at [857, 261] on link "Duplicate" at bounding box center [854, 277] width 66 height 32
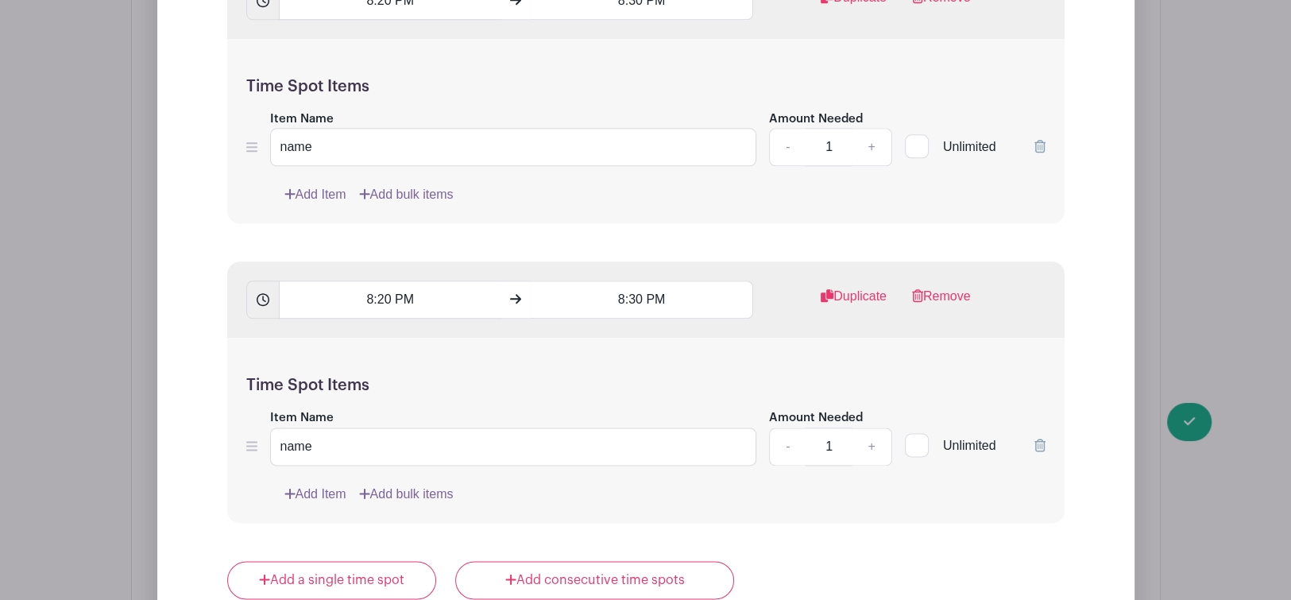
scroll to position [7897, 0]
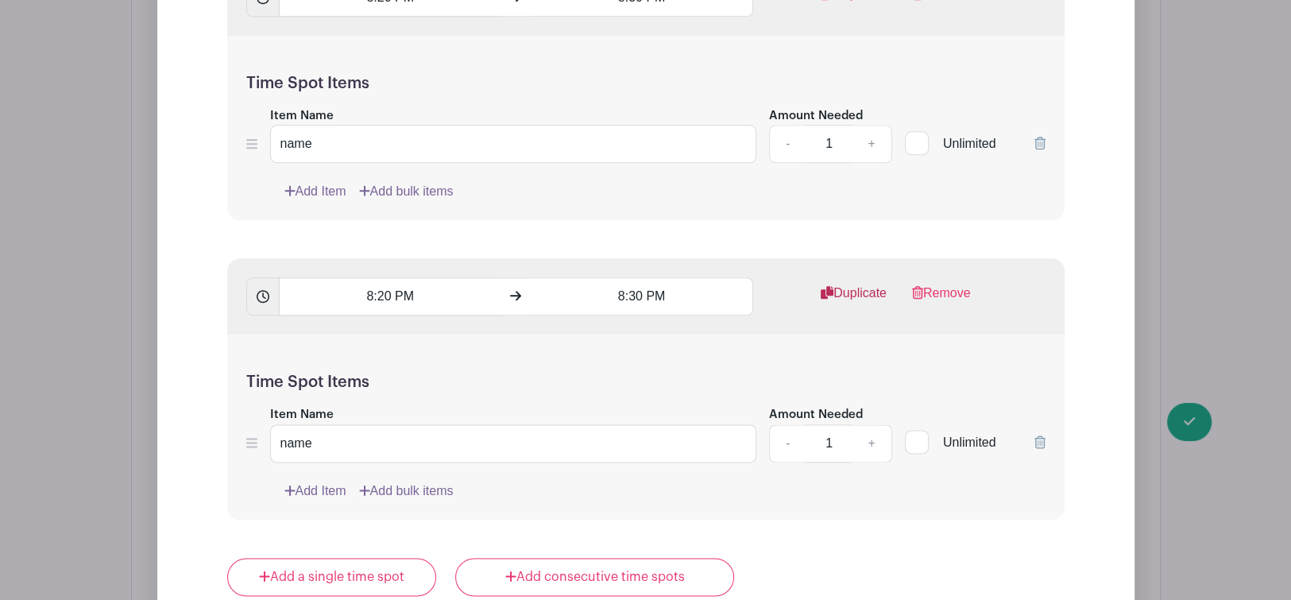
click at [859, 284] on link "Duplicate" at bounding box center [854, 300] width 66 height 32
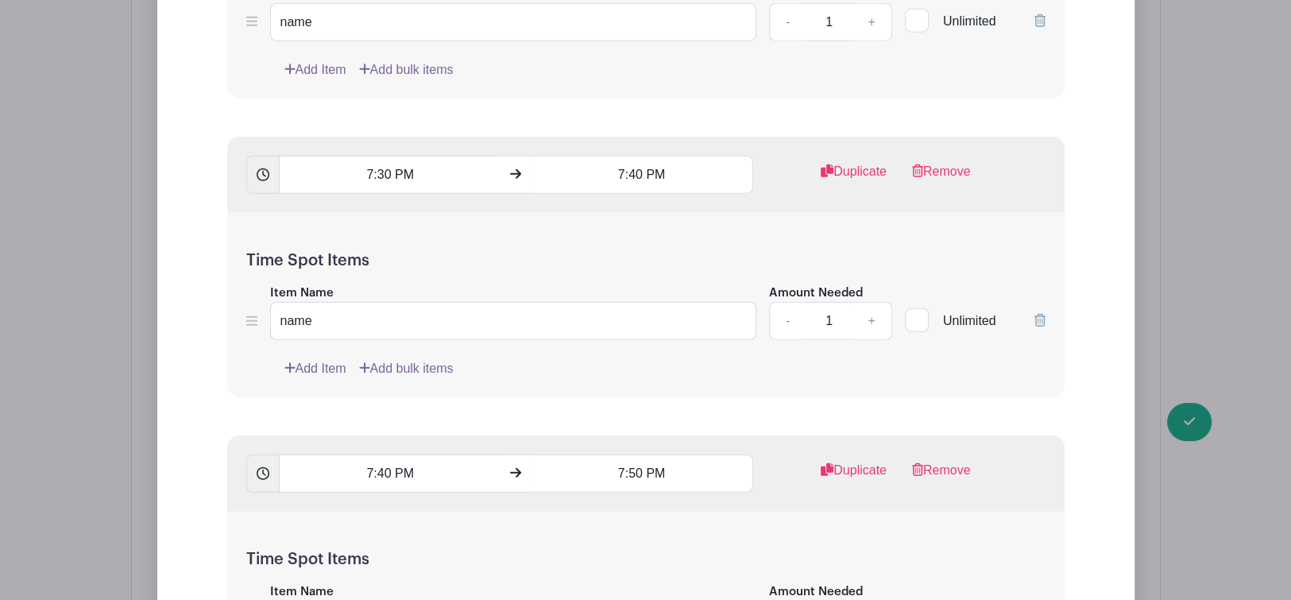
scroll to position [4073, 0]
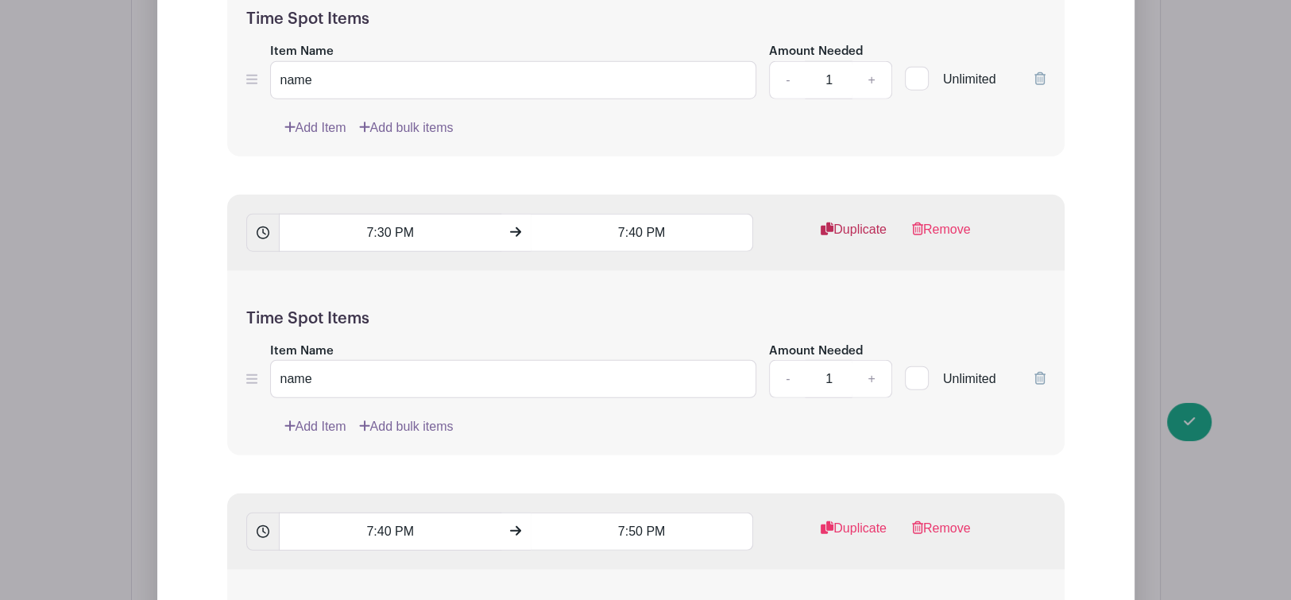
click at [864, 220] on link "Duplicate" at bounding box center [854, 236] width 66 height 32
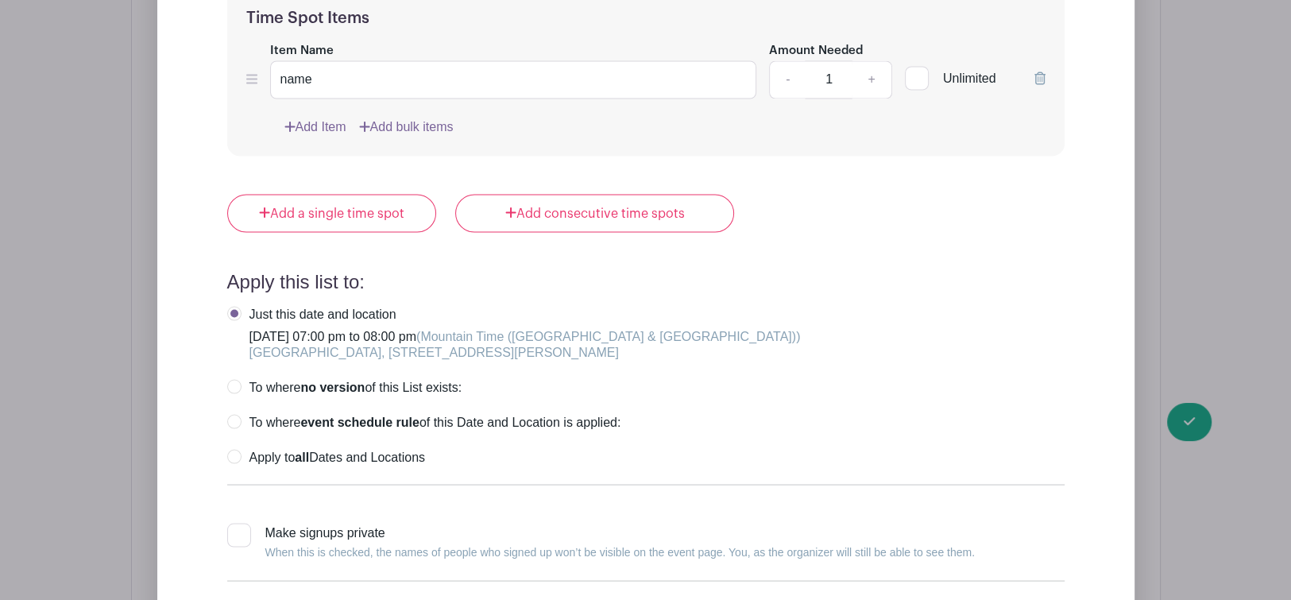
scroll to position [9046, 0]
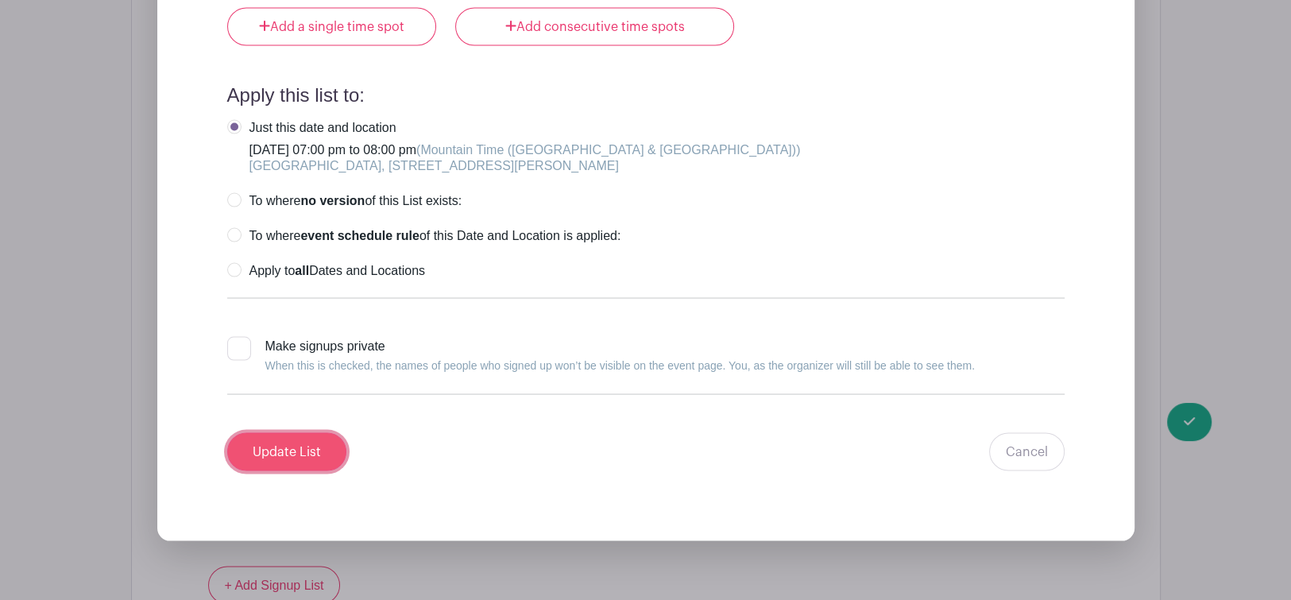
click at [283, 432] on input "Update List" at bounding box center [286, 451] width 119 height 38
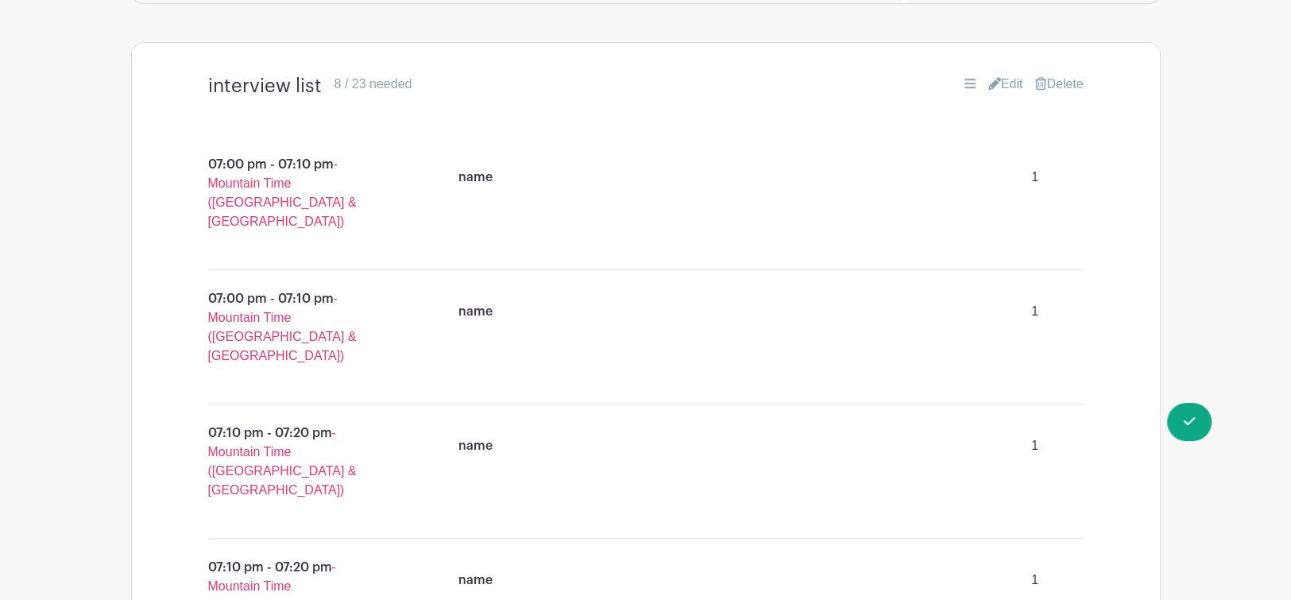
scroll to position [1061, 0]
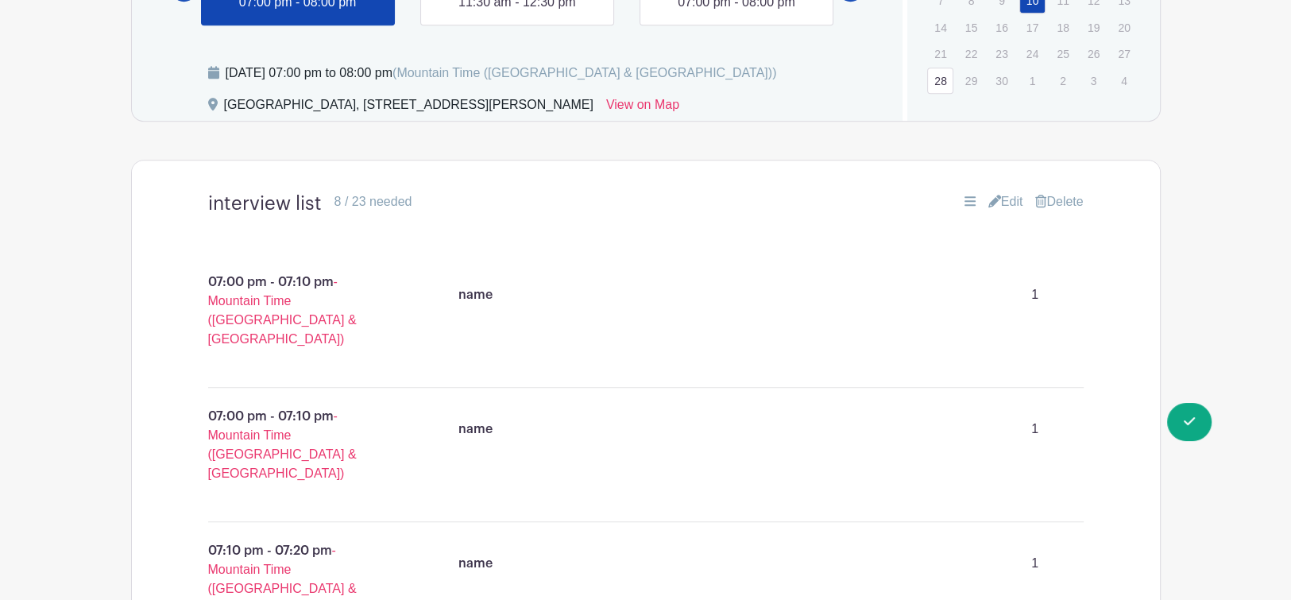
click at [1009, 192] on link "Edit" at bounding box center [1005, 201] width 35 height 19
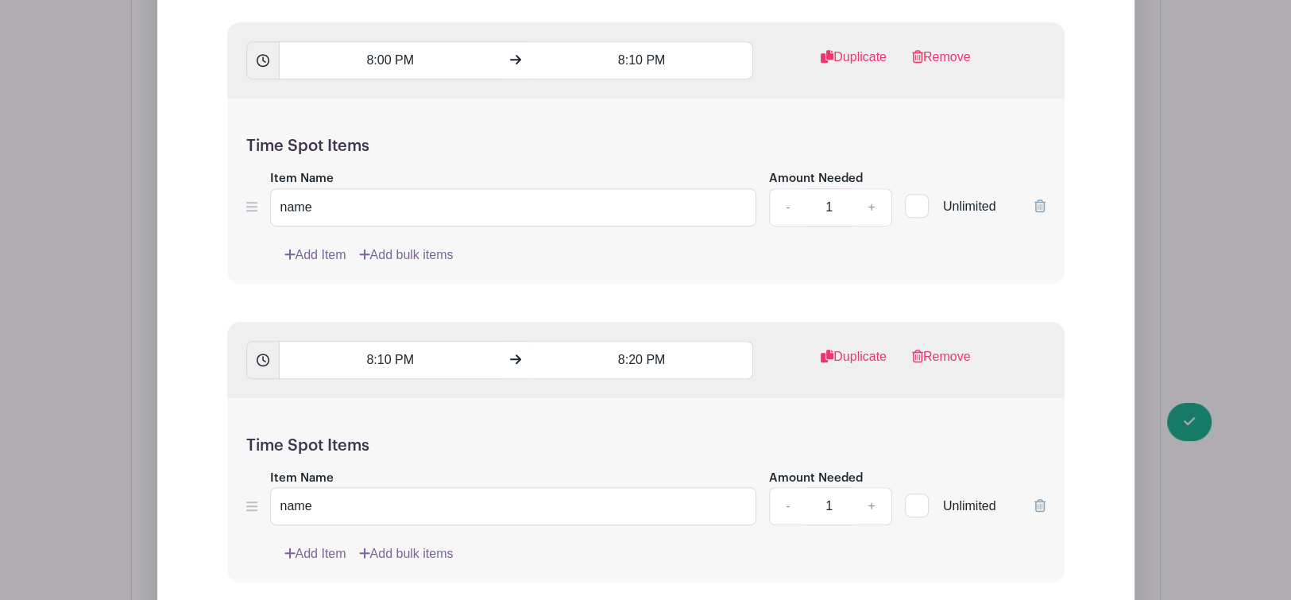
scroll to position [6945, 0]
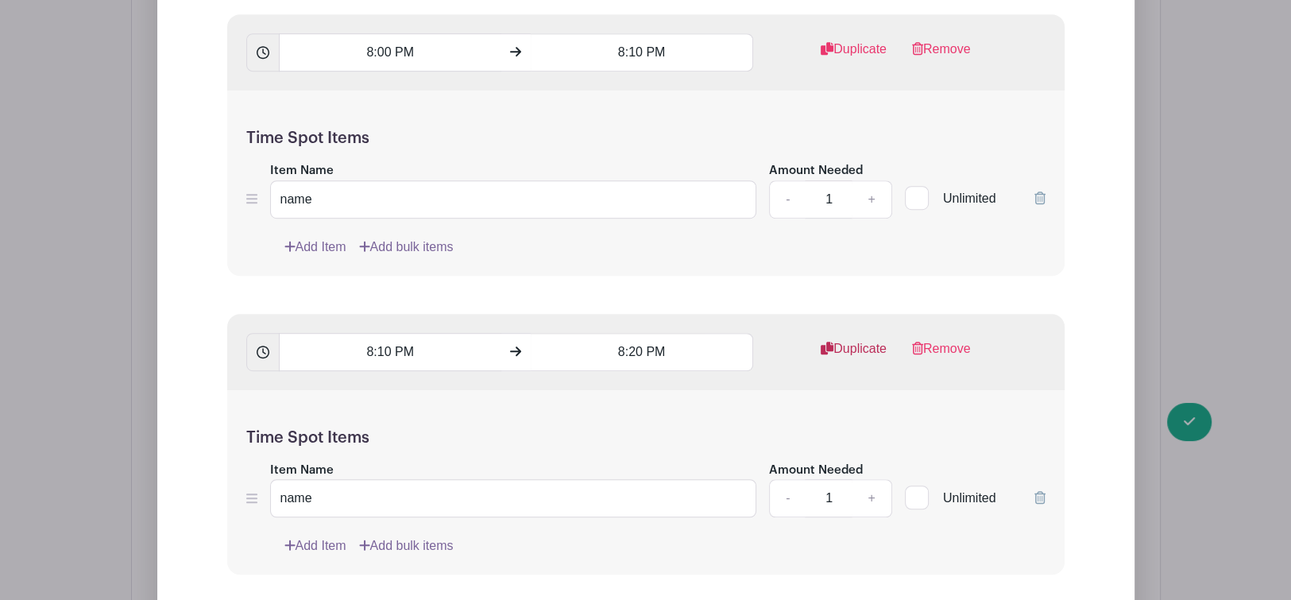
click at [853, 339] on link "Duplicate" at bounding box center [854, 355] width 66 height 32
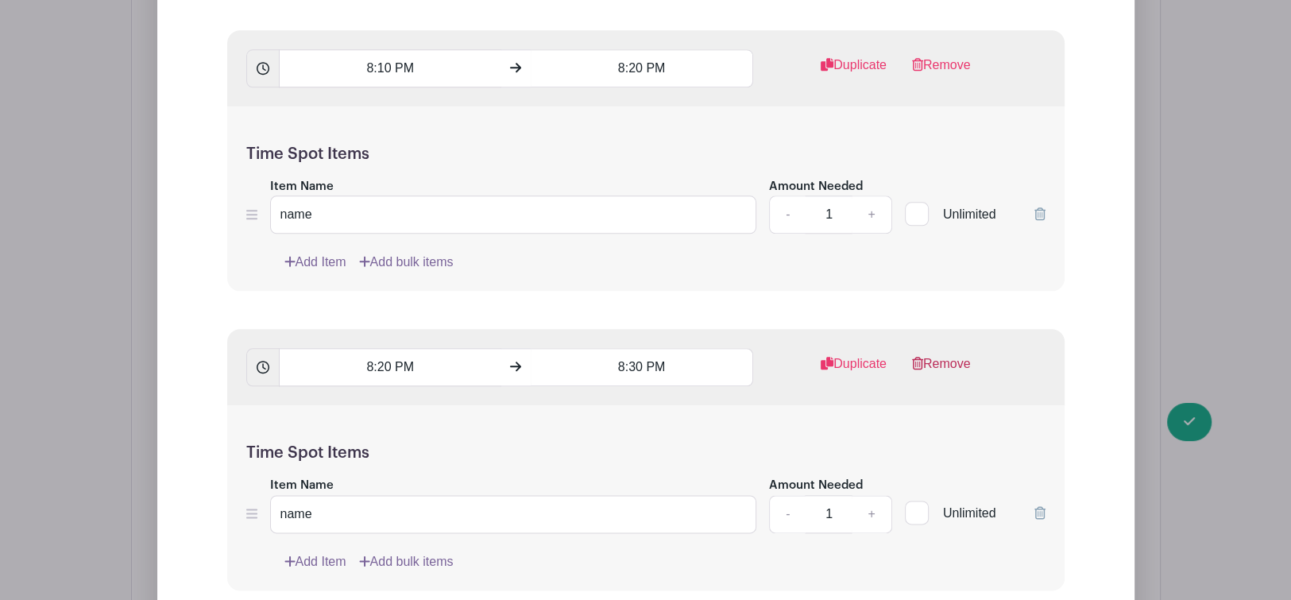
scroll to position [7828, 0]
click at [868, 354] on link "Duplicate" at bounding box center [854, 370] width 66 height 32
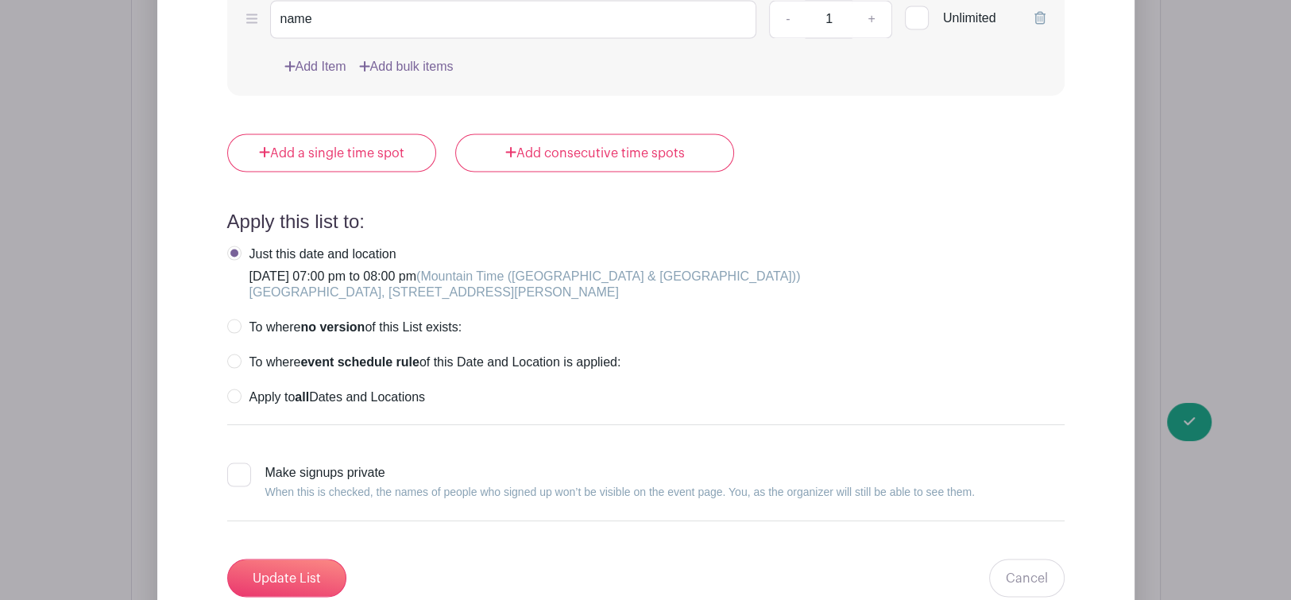
scroll to position [8946, 0]
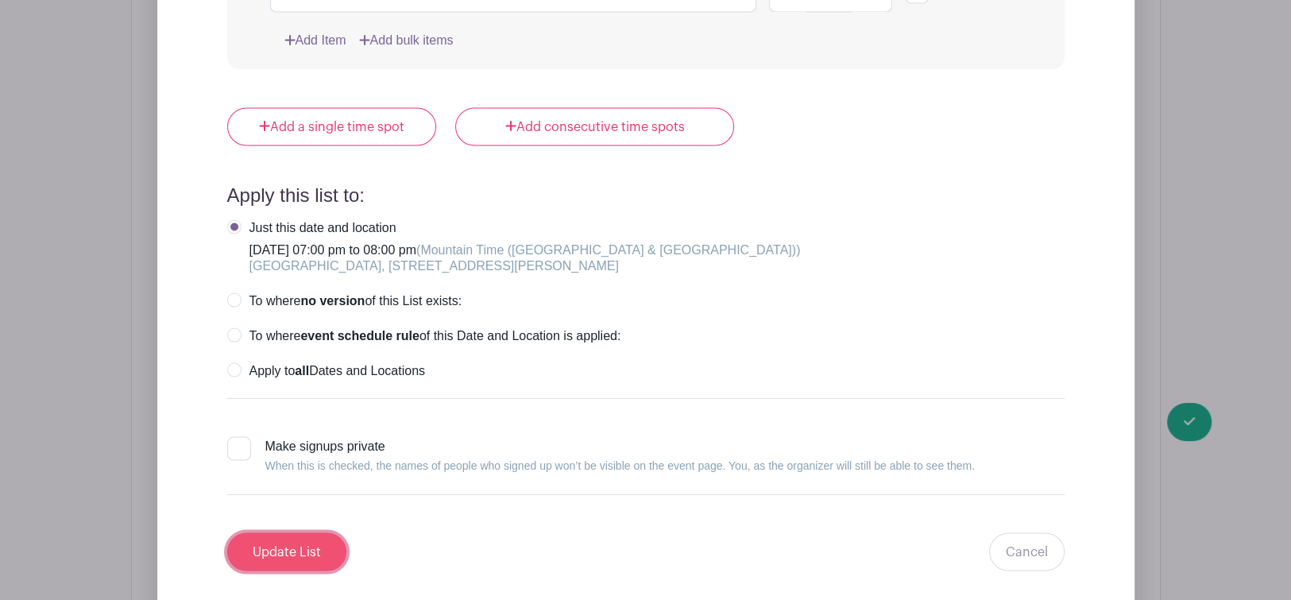
click at [286, 532] on input "Update List" at bounding box center [286, 551] width 119 height 38
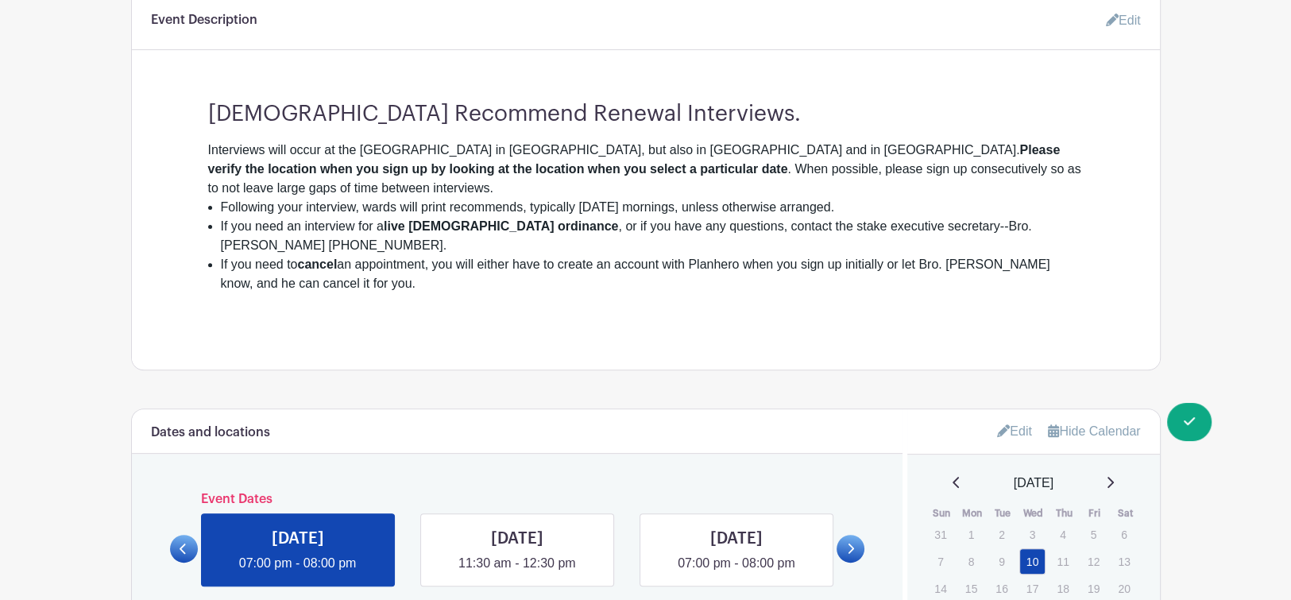
scroll to position [0, 0]
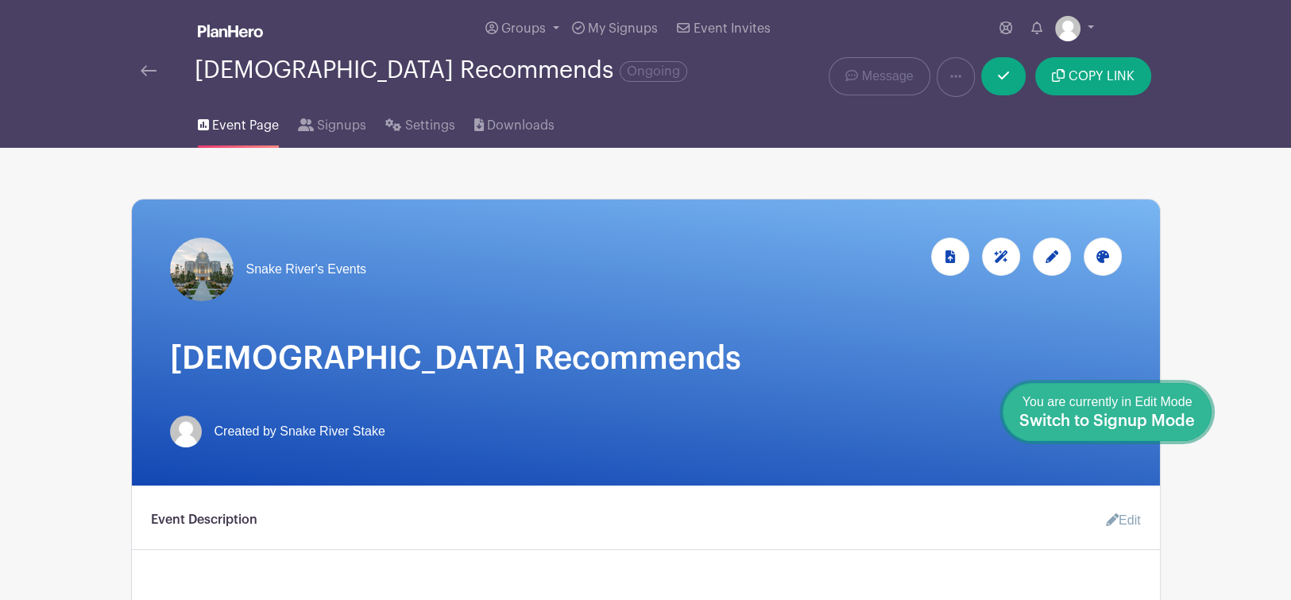
click at [1173, 413] on span "Switch to Signup Mode" at bounding box center [1107, 421] width 176 height 16
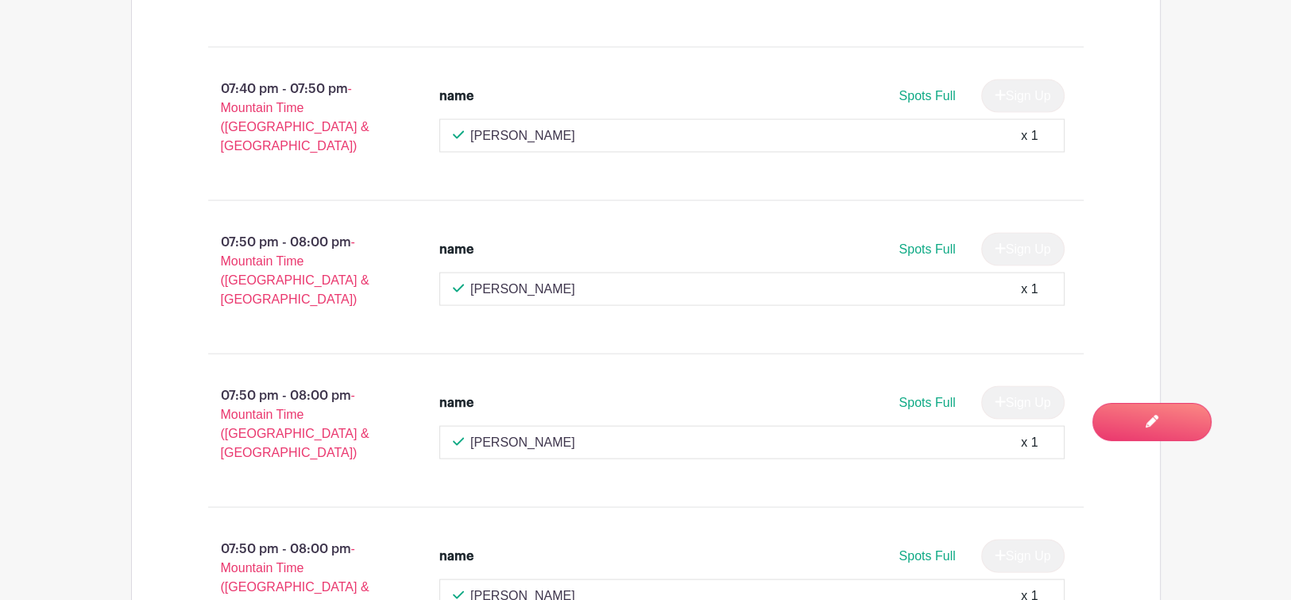
scroll to position [3204, 0]
